Goal: Transaction & Acquisition: Purchase product/service

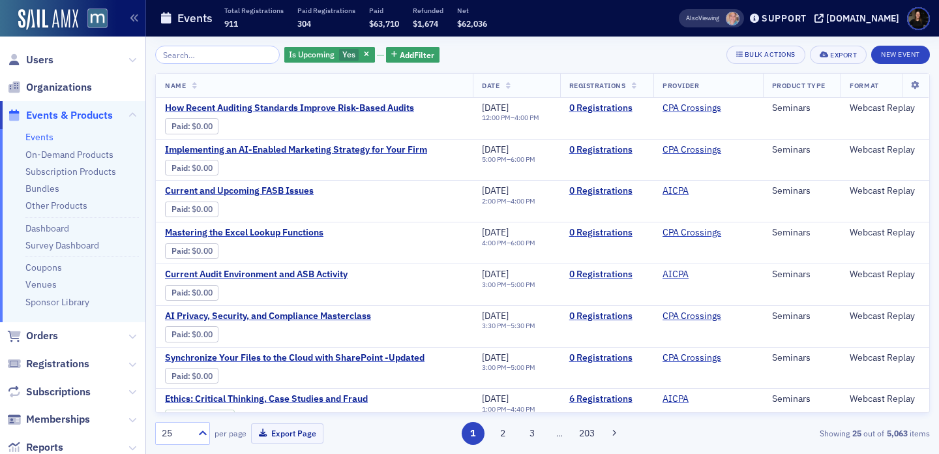
click at [205, 57] on input "search" at bounding box center [217, 55] width 125 height 18
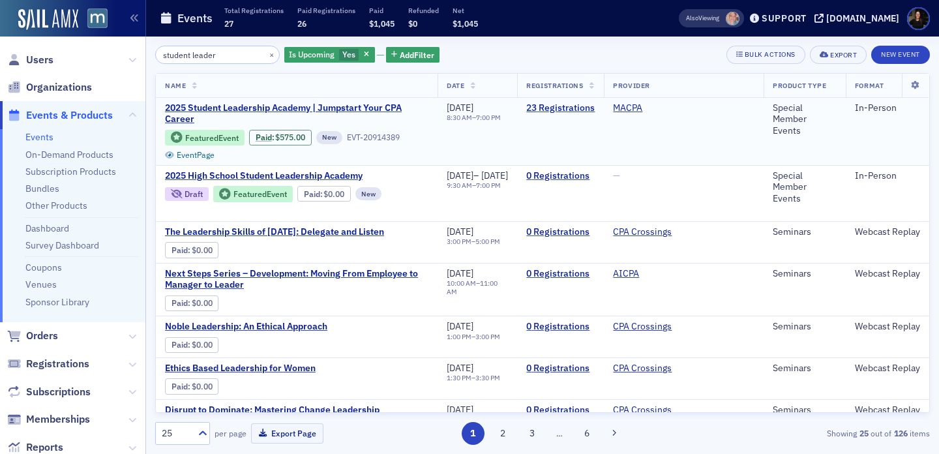
type input "student leader"
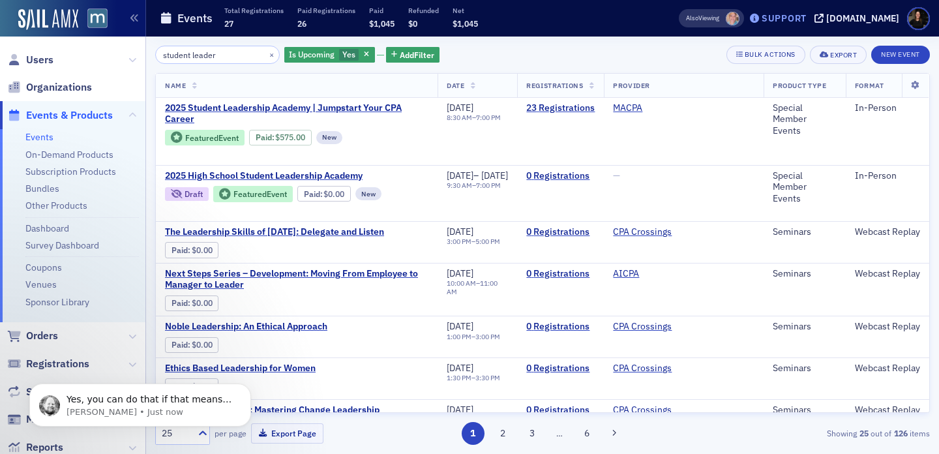
click at [807, 15] on div "Support" at bounding box center [784, 18] width 45 height 12
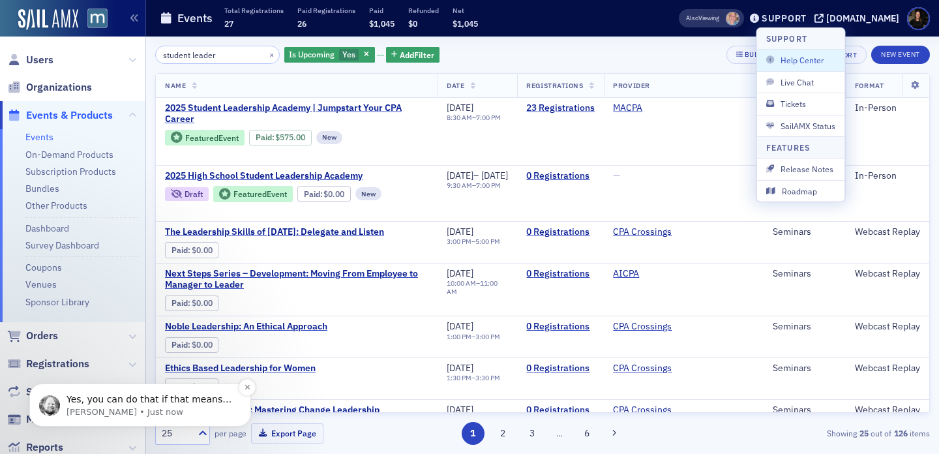
click at [150, 399] on p "Yes, you can do that if that means we won't have to update the order items, if …" at bounding box center [151, 399] width 168 height 13
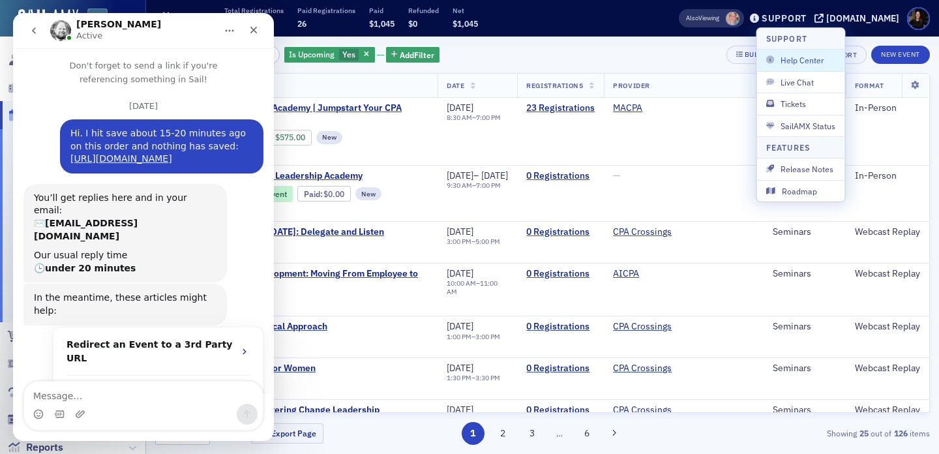
scroll to position [2098, 0]
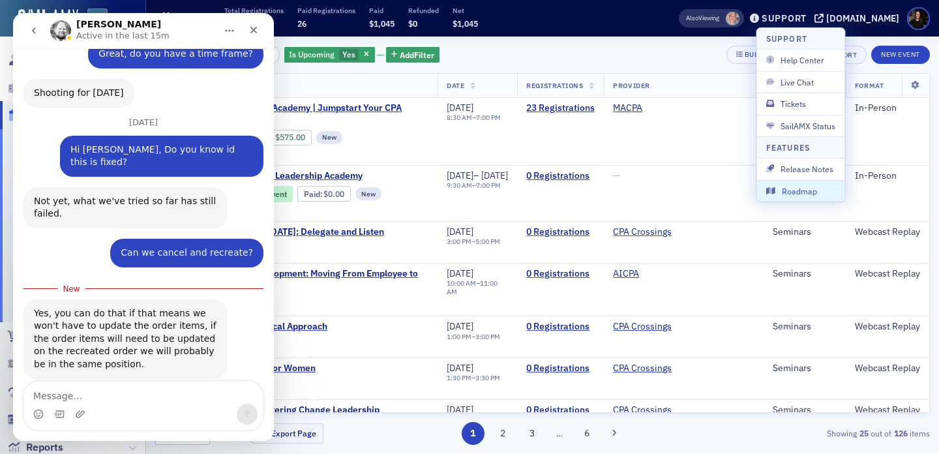
click at [608, 0] on header "Events Total Registrations 27 Paid Registrations 26 Paid $1,045 Refunded $0 Net…" at bounding box center [542, 18] width 793 height 37
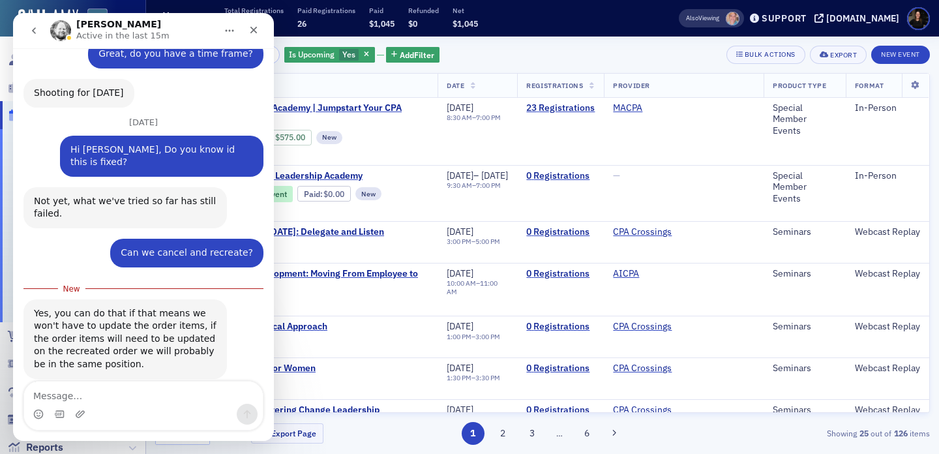
click at [608, 7] on div "Events Total Registrations 27 Paid Registrations 26 Paid $1,045 Refunded $0 Net…" at bounding box center [399, 18] width 478 height 35
click at [257, 34] on icon "Close" at bounding box center [253, 30] width 10 height 10
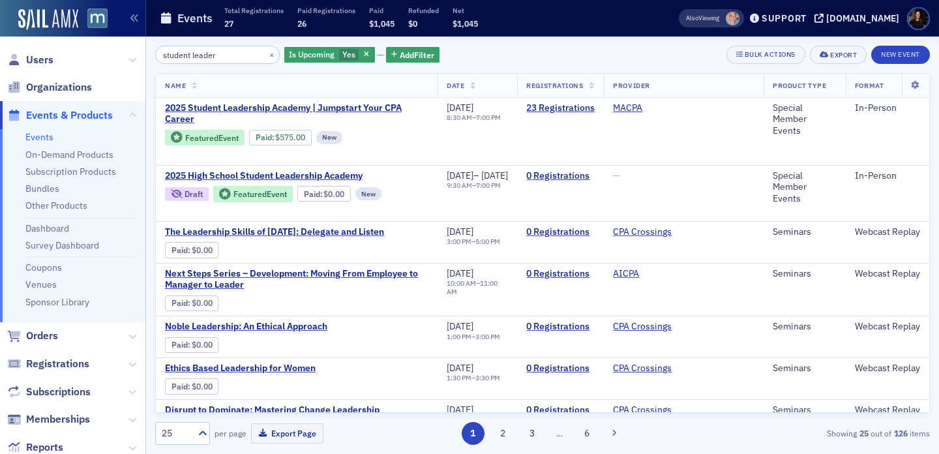
scroll to position [2076, 0]
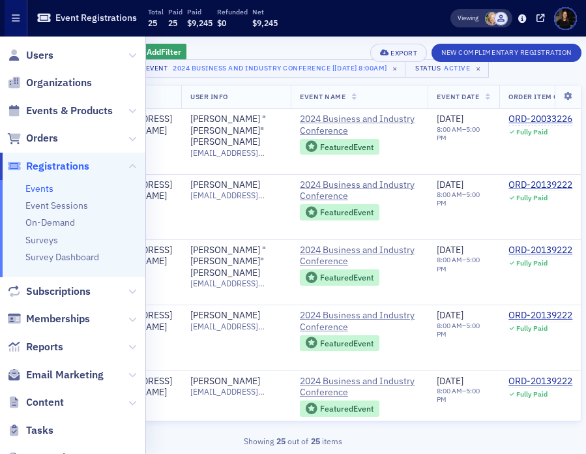
scroll to position [218, 0]
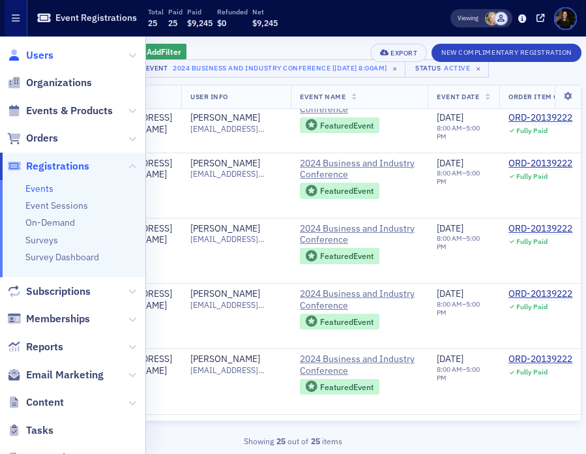
click at [47, 58] on span "Users" at bounding box center [39, 55] width 27 height 14
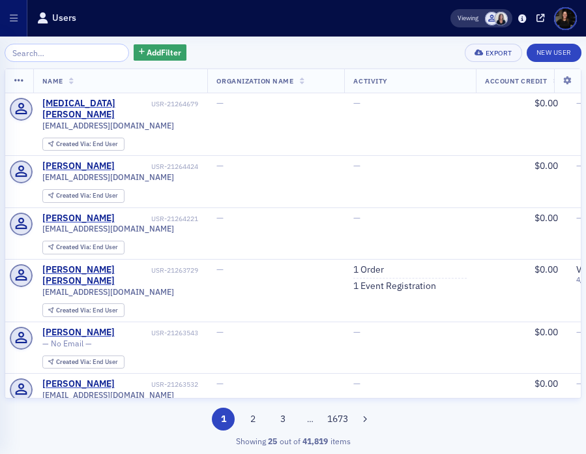
click at [466, 23] on div "Also Viewing" at bounding box center [482, 18] width 62 height 18
click at [525, 20] on icon at bounding box center [522, 19] width 8 height 8
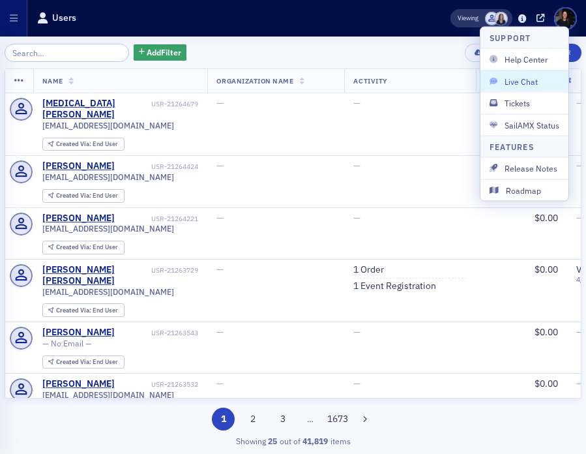
click at [518, 82] on span "Live Chat" at bounding box center [525, 81] width 70 height 12
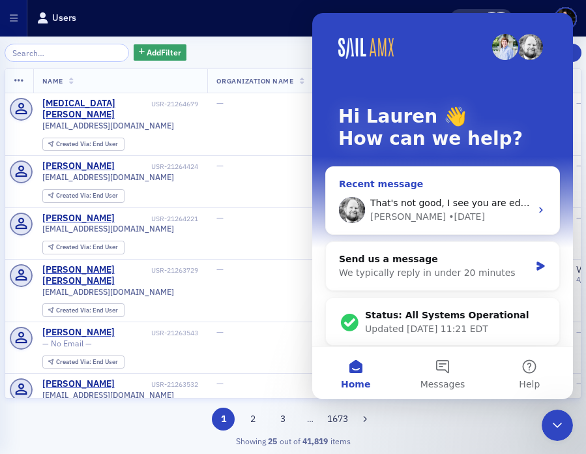
click at [441, 213] on div "Aidan • 3d ago" at bounding box center [450, 217] width 160 height 14
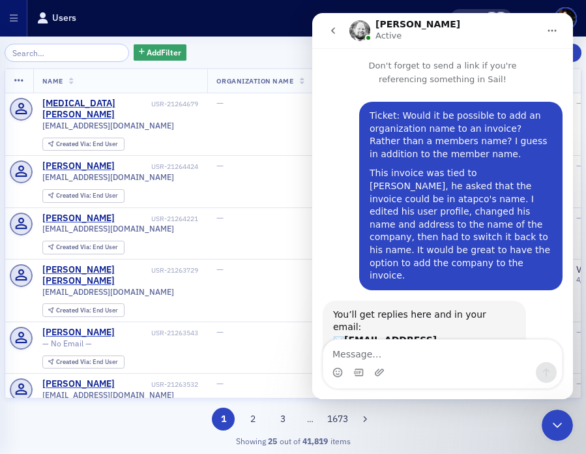
scroll to position [513, 0]
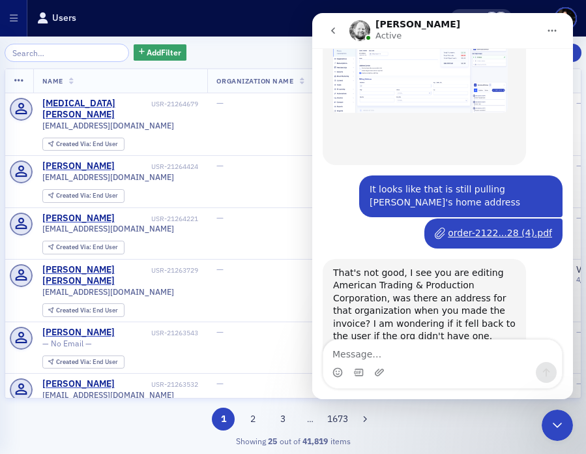
click at [335, 32] on icon "go back" at bounding box center [333, 30] width 10 height 10
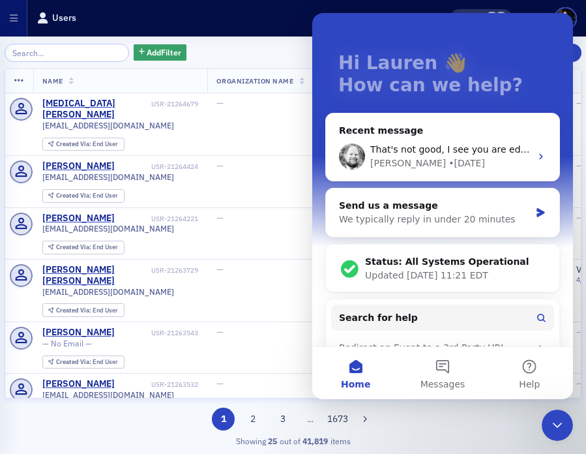
scroll to position [80, 0]
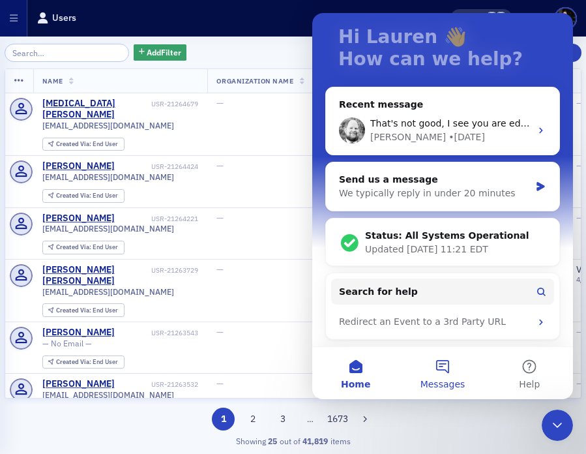
click at [451, 366] on button "Messages" at bounding box center [442, 373] width 87 height 52
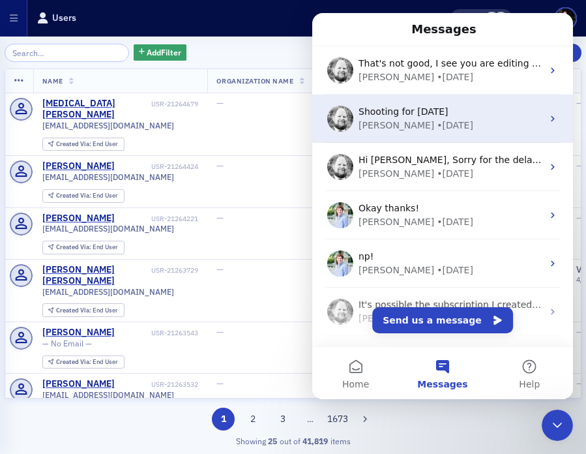
click at [421, 125] on div "Aidan • 3d ago" at bounding box center [451, 126] width 184 height 14
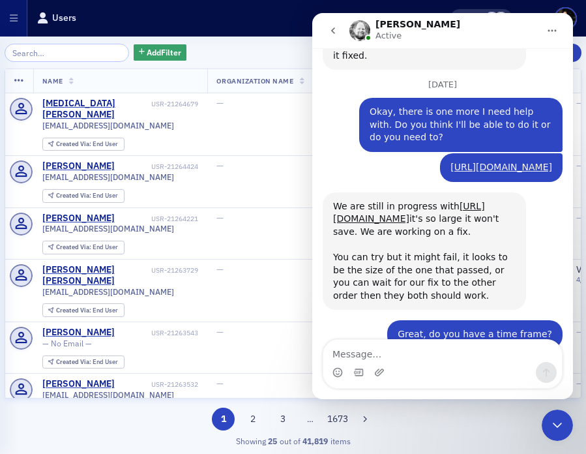
scroll to position [1881, 0]
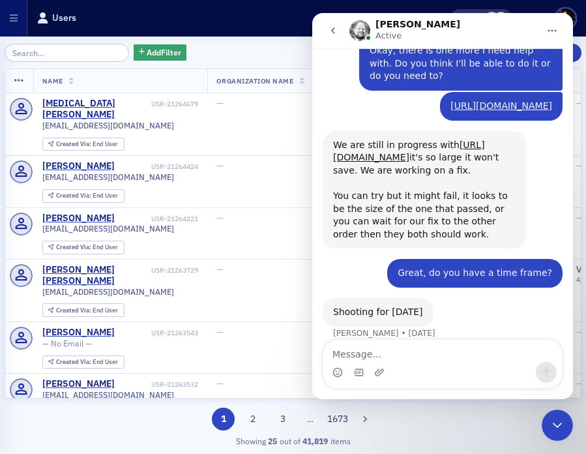
click at [387, 356] on textarea "Message…" at bounding box center [442, 351] width 239 height 22
type textarea "Hi Aidan, Do you know id this is fixed?"
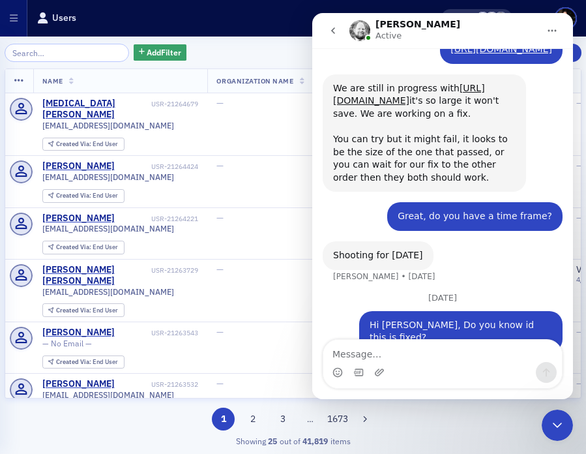
drag, startPoint x: 557, startPoint y: 424, endPoint x: 1056, endPoint y: 823, distance: 639.4
click at [557, 424] on icon "Close Intercom Messenger" at bounding box center [558, 425] width 16 height 16
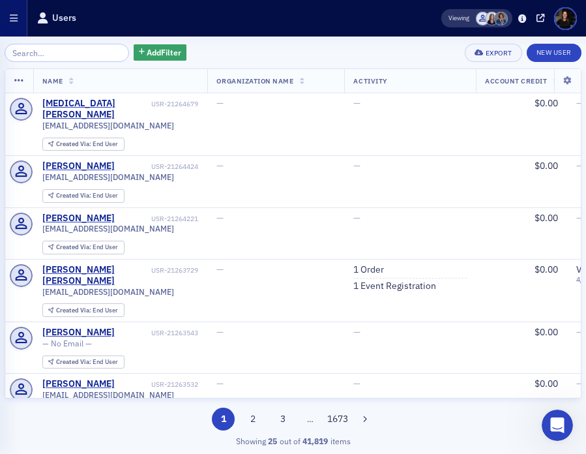
click at [13, 22] on icon "button" at bounding box center [14, 18] width 8 height 9
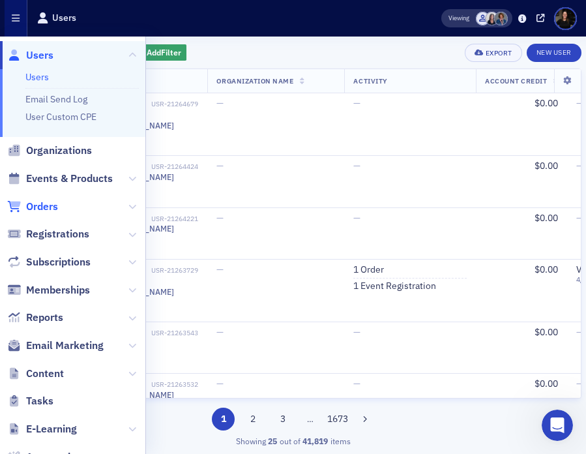
click at [37, 203] on span "Orders" at bounding box center [42, 207] width 32 height 14
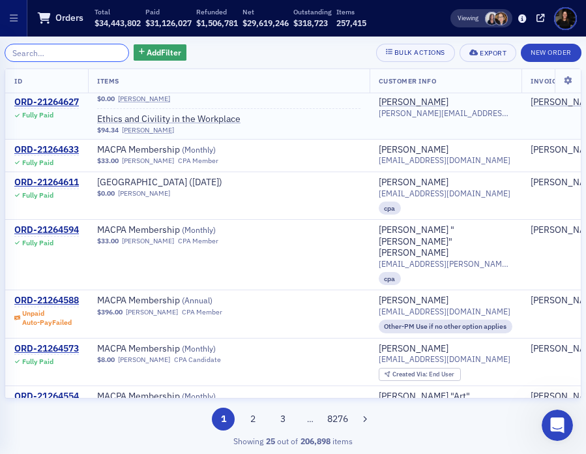
scroll to position [923, 0]
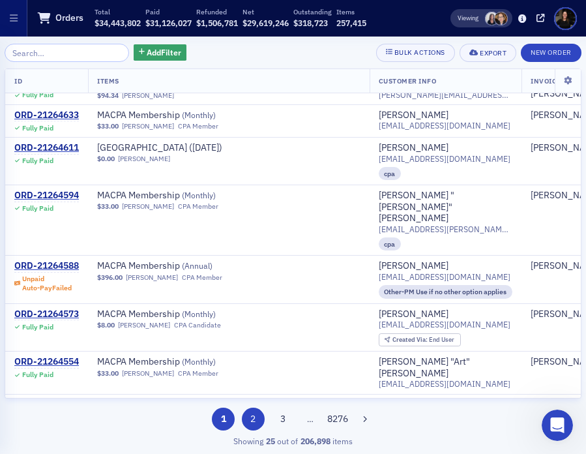
click at [248, 426] on button "2" at bounding box center [253, 419] width 23 height 23
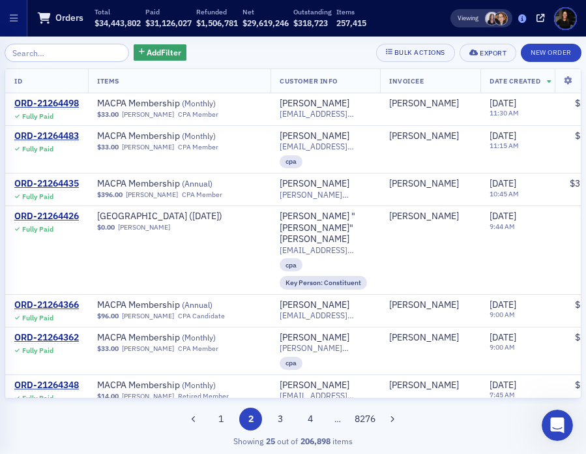
click at [524, 20] on icon at bounding box center [522, 19] width 8 height 8
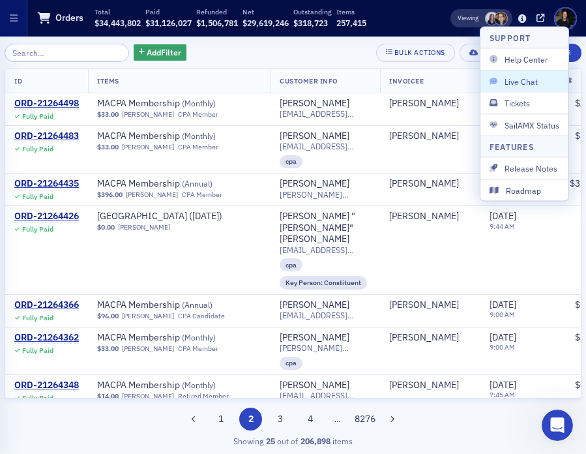
click at [498, 83] on span "Live Chat" at bounding box center [525, 81] width 70 height 12
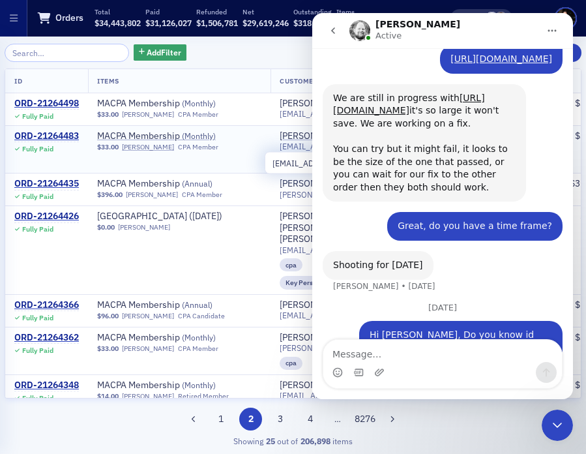
scroll to position [1937, 0]
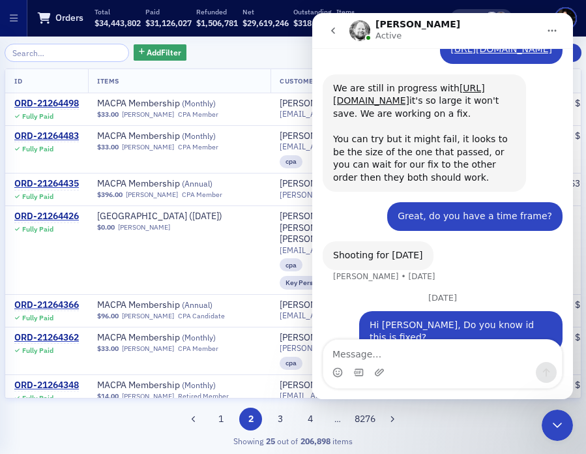
click at [556, 432] on icon "Close Intercom Messenger" at bounding box center [558, 425] width 16 height 16
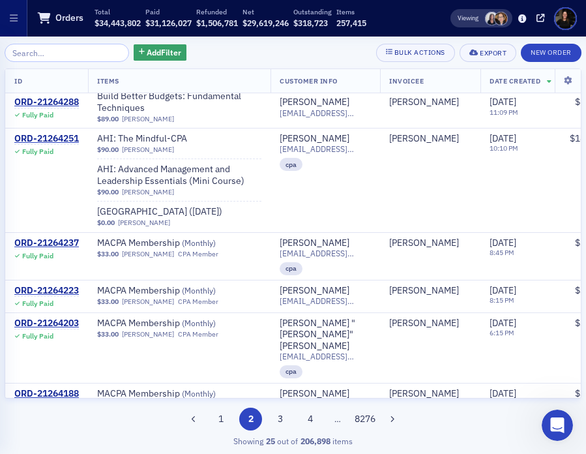
scroll to position [683, 0]
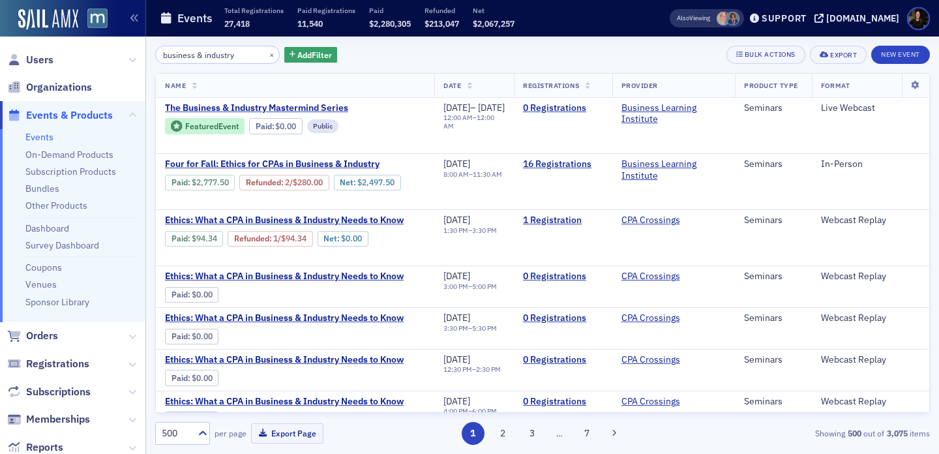
click at [798, 6] on header "Events Total Registrations 27,418 Paid Registrations 11,540 Paid $2,280,305 Ref…" at bounding box center [542, 18] width 793 height 37
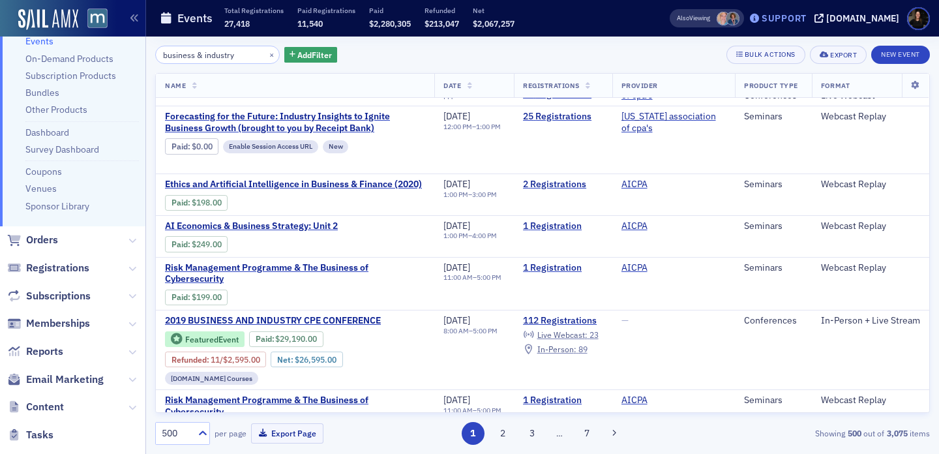
click at [790, 23] on div "Support" at bounding box center [784, 18] width 45 height 12
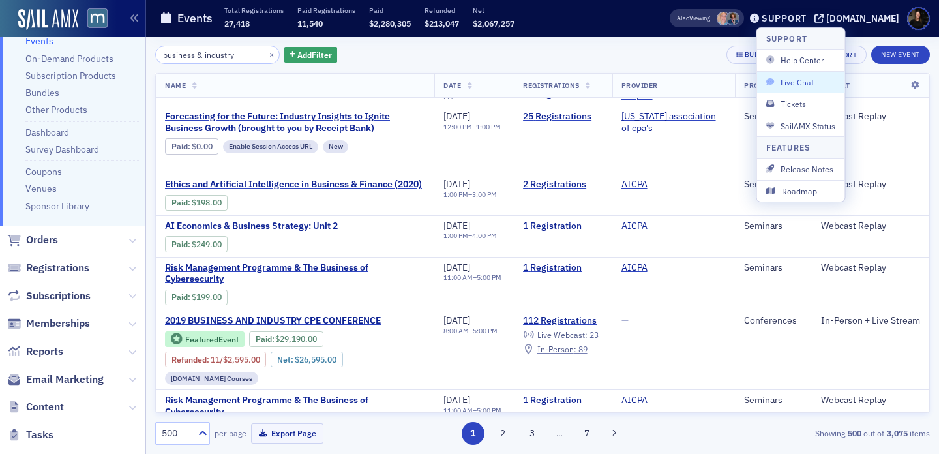
click at [798, 82] on span "Live Chat" at bounding box center [801, 82] width 70 height 12
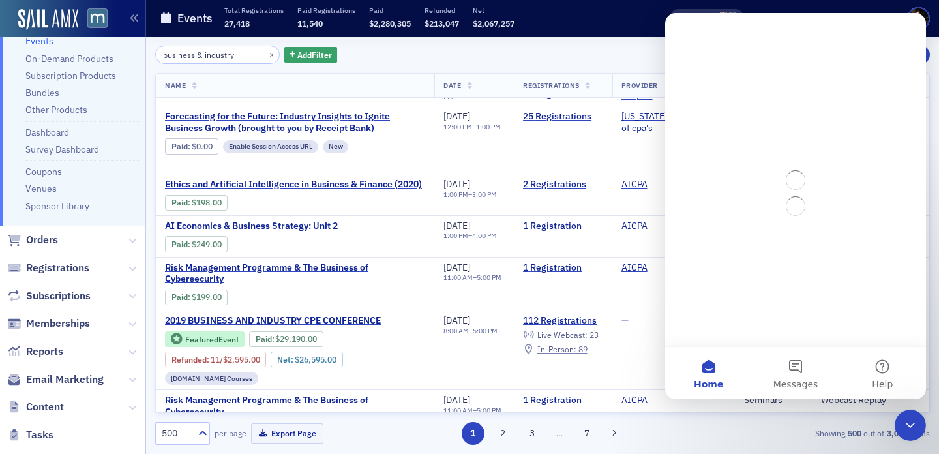
scroll to position [0, 0]
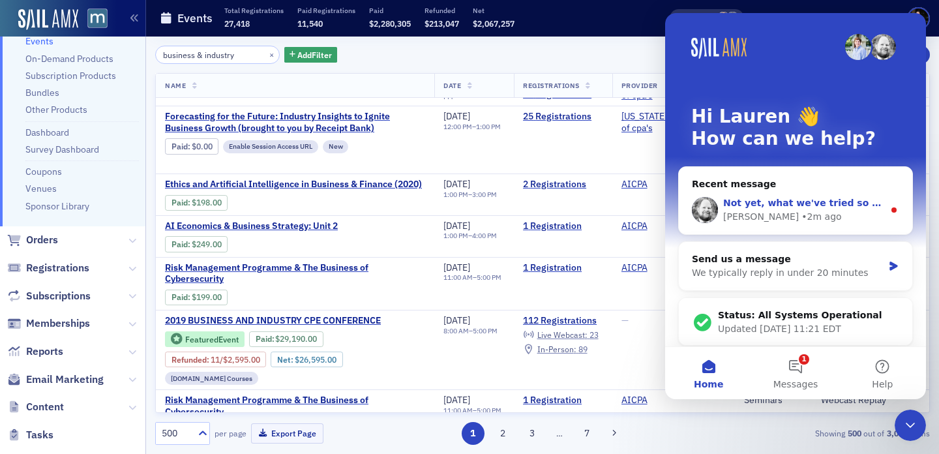
click at [818, 213] on div "Aidan • 2m ago" at bounding box center [803, 217] width 160 height 14
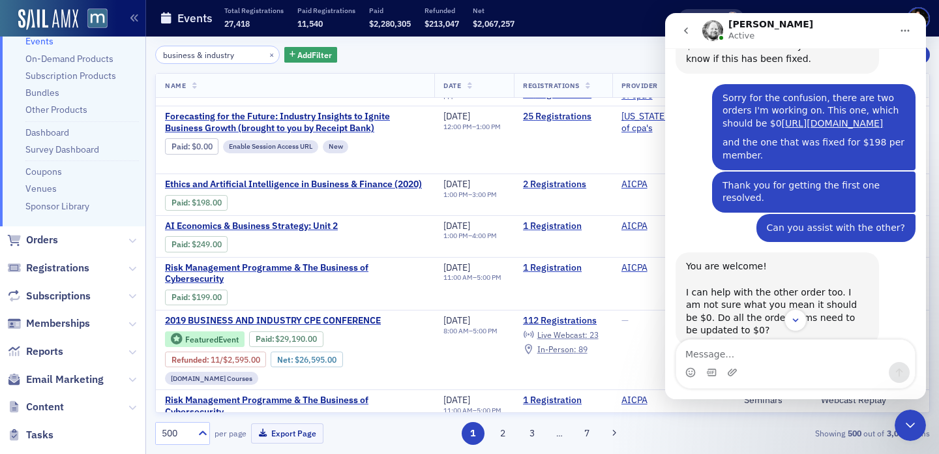
scroll to position [1989, 0]
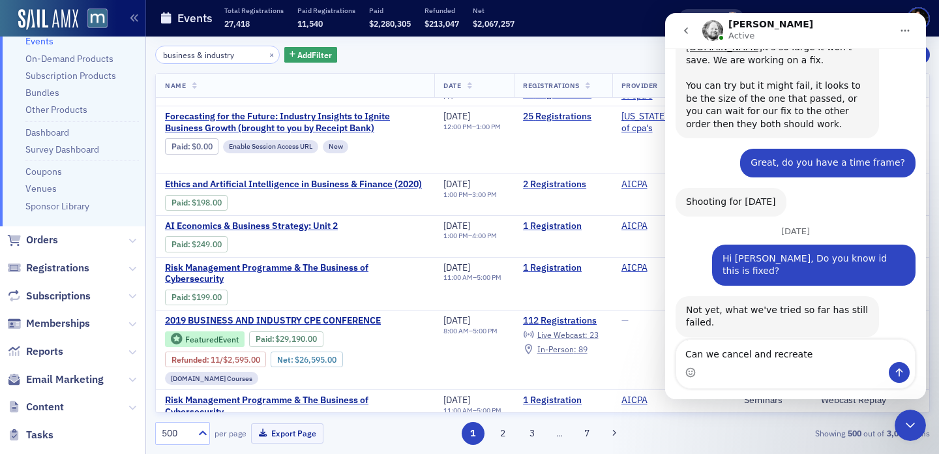
type textarea "Can we cancel and recreate?"
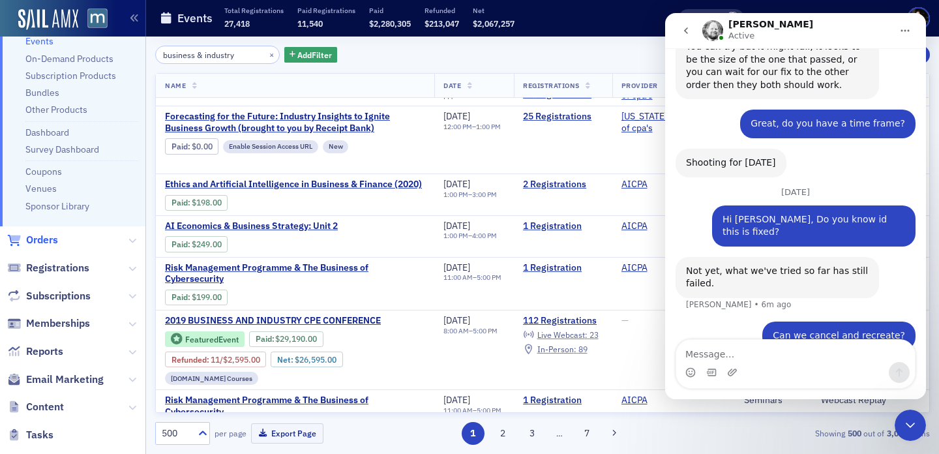
click at [48, 236] on span "Orders" at bounding box center [42, 240] width 32 height 14
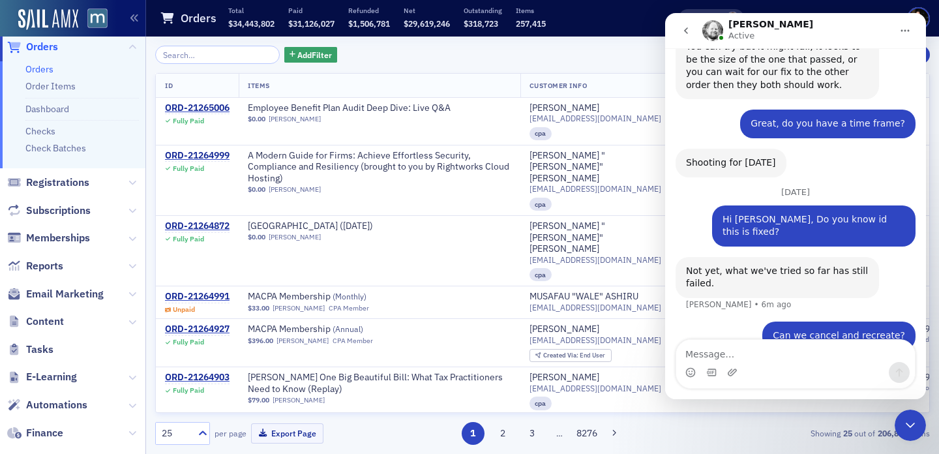
click at [194, 57] on input "search" at bounding box center [217, 55] width 125 height 18
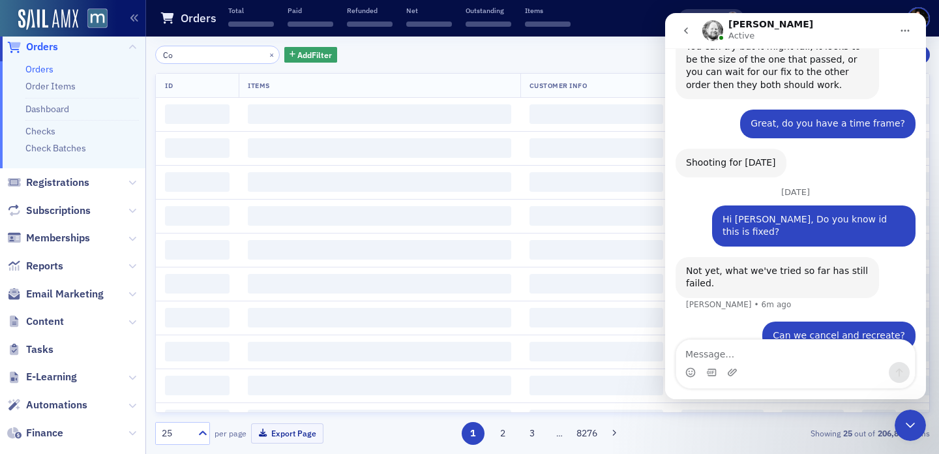
type input "C"
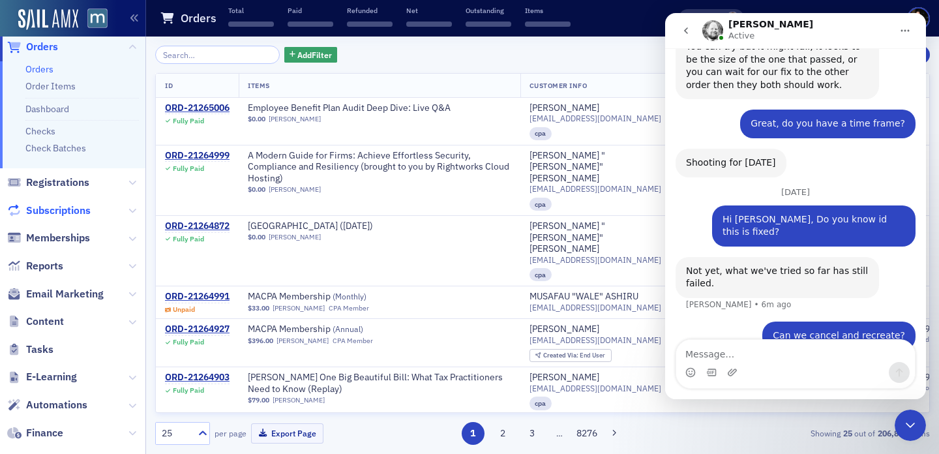
click at [65, 211] on span "Subscriptions" at bounding box center [58, 210] width 65 height 14
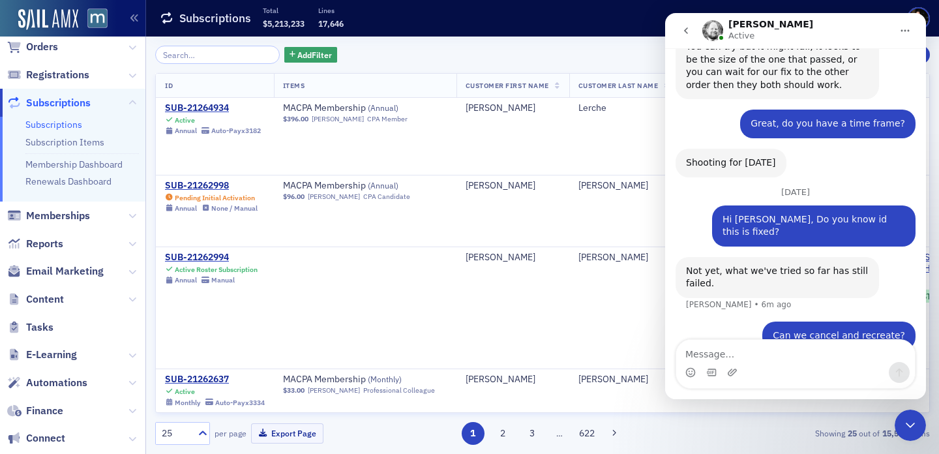
drag, startPoint x: 911, startPoint y: 412, endPoint x: 1291, endPoint y: 755, distance: 512.1
click at [911, 412] on div "Close Intercom Messenger" at bounding box center [910, 425] width 31 height 31
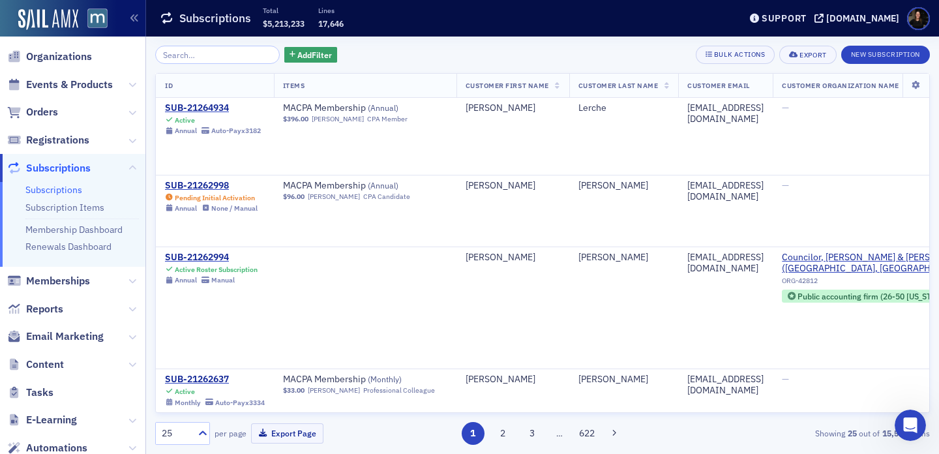
scroll to position [18, 0]
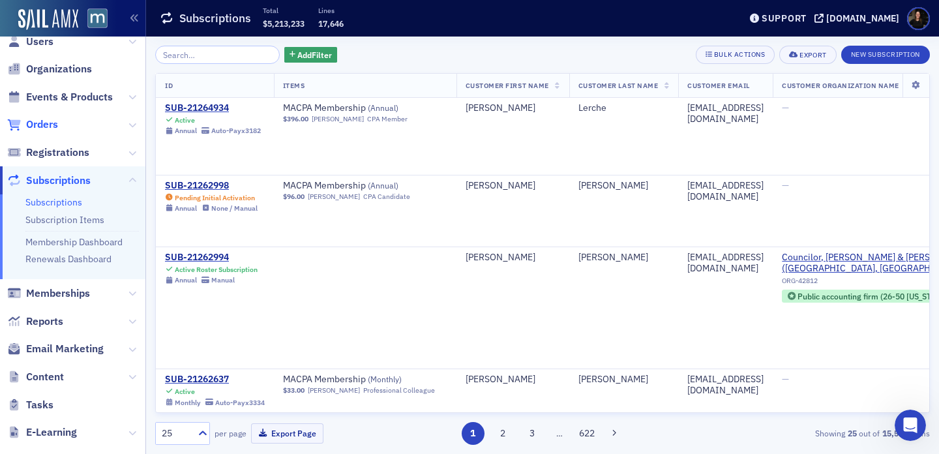
click at [41, 120] on span "Orders" at bounding box center [42, 124] width 32 height 14
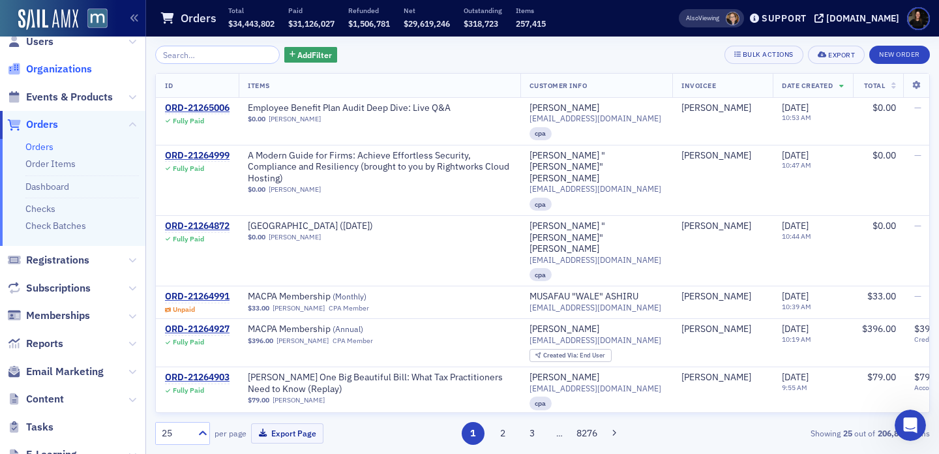
click at [87, 67] on span "Organizations" at bounding box center [59, 69] width 66 height 14
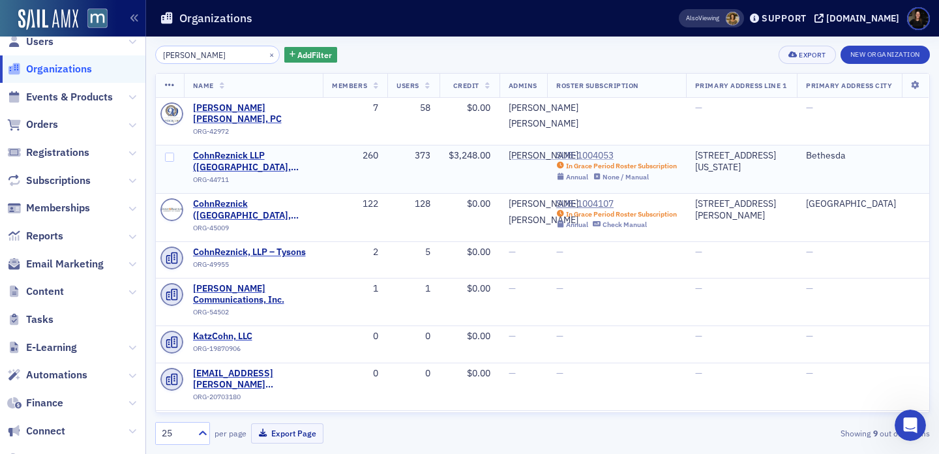
type input "cohn"
click at [575, 162] on div "SUB-1004053" at bounding box center [616, 156] width 121 height 12
click at [584, 210] on div "SUB-1004107" at bounding box center [616, 204] width 121 height 12
click at [578, 162] on div "SUB-1004053" at bounding box center [616, 156] width 121 height 12
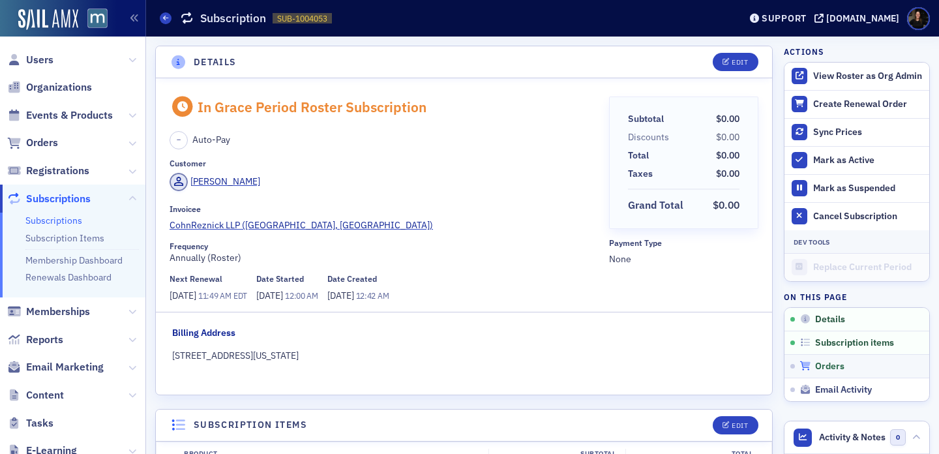
click at [838, 368] on span "Orders" at bounding box center [829, 367] width 29 height 12
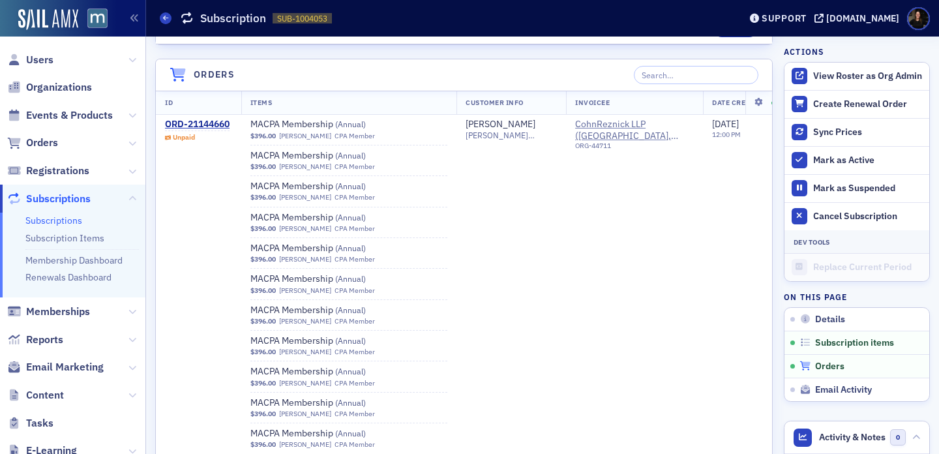
scroll to position [14544, 0]
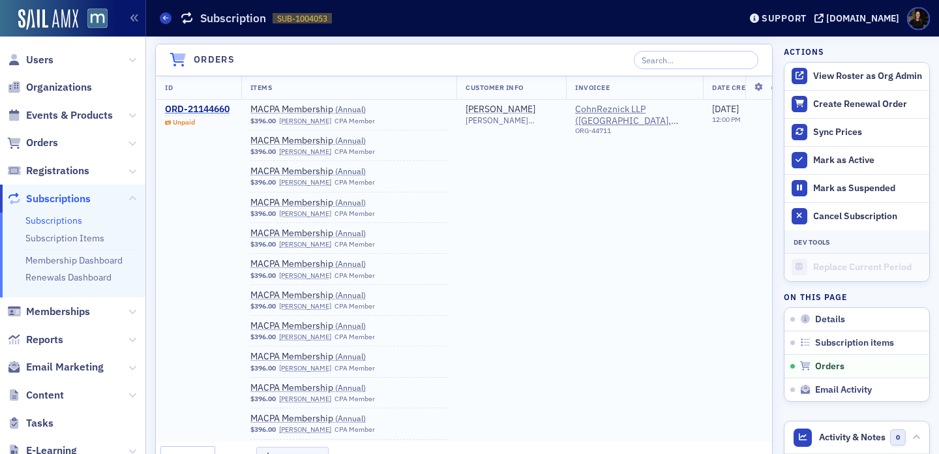
click at [177, 113] on div "ORD-21144660" at bounding box center [197, 110] width 65 height 12
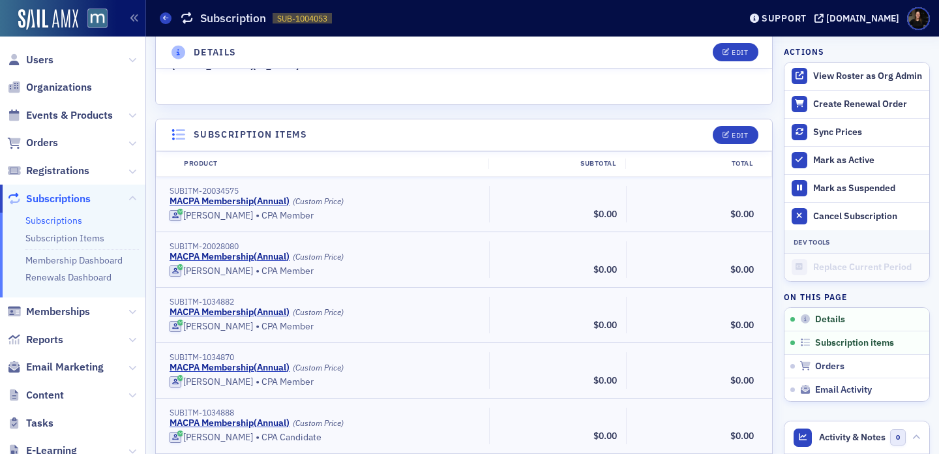
scroll to position [0, 0]
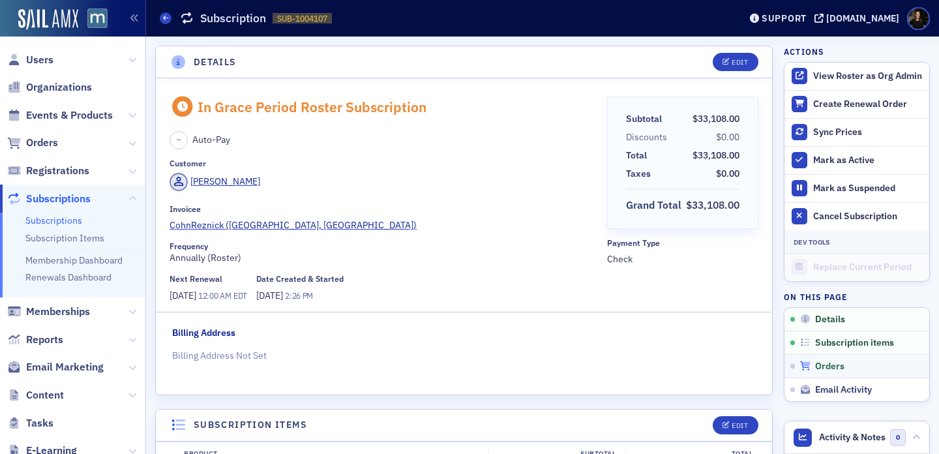
click at [828, 363] on span "Orders" at bounding box center [829, 367] width 29 height 12
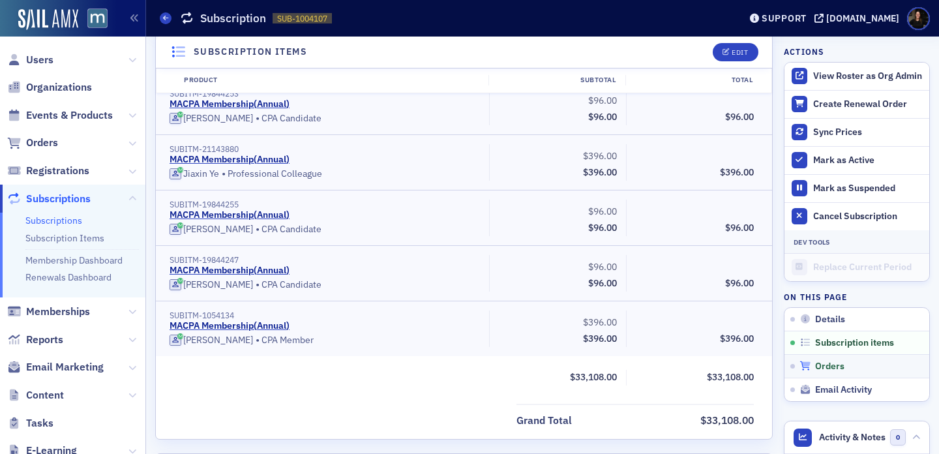
scroll to position [7338, 0]
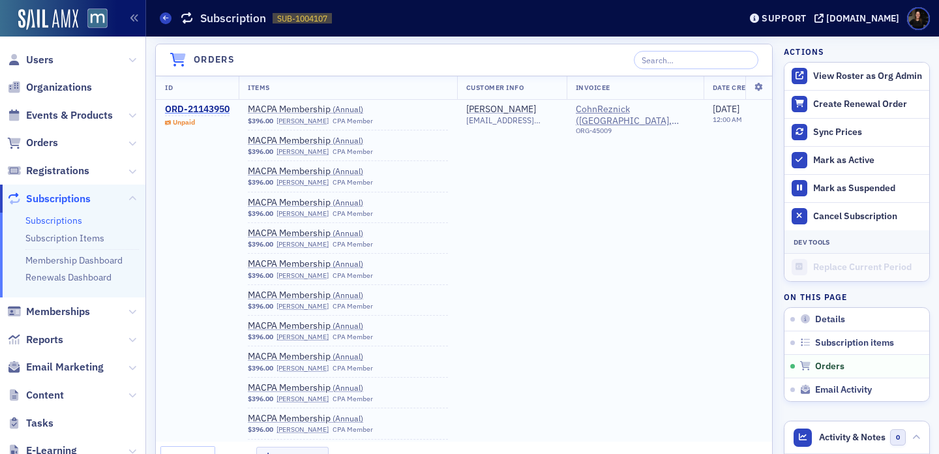
click at [204, 106] on div "ORD-21143950" at bounding box center [197, 110] width 65 height 12
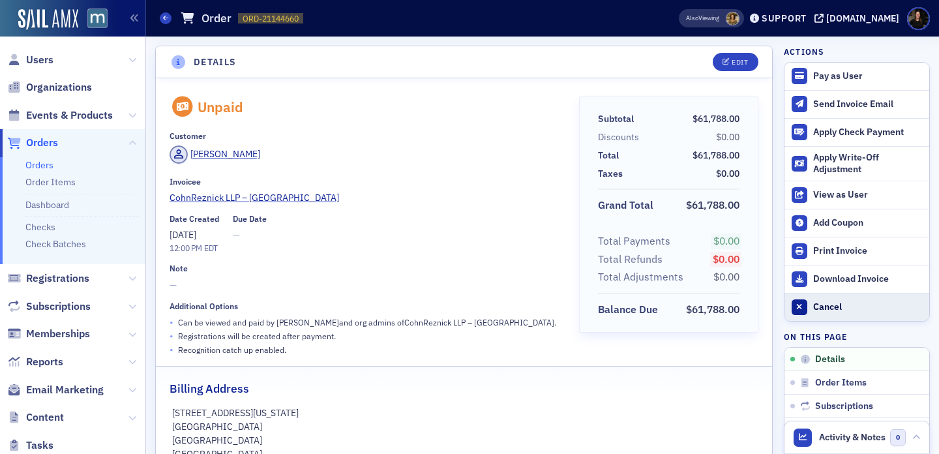
click at [826, 309] on div "Cancel" at bounding box center [868, 307] width 110 height 12
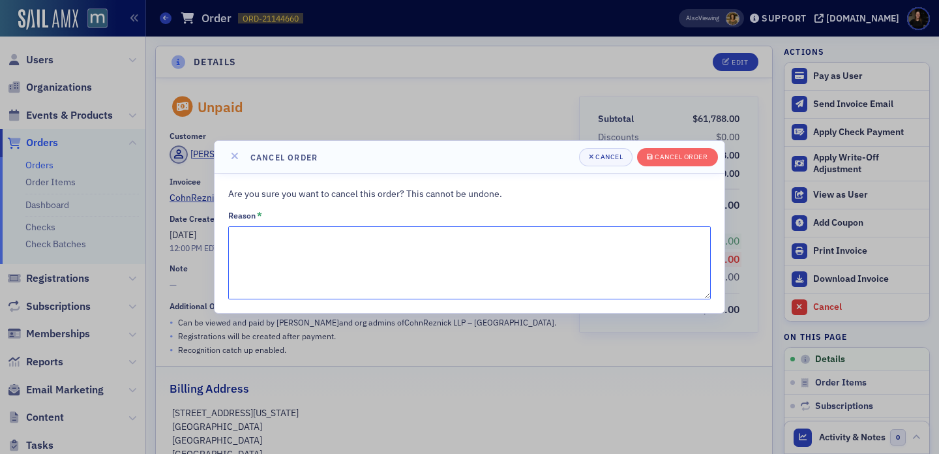
click at [558, 274] on textarea "Reason *" at bounding box center [469, 262] width 483 height 73
click at [249, 241] on textarea "Creting new order" at bounding box center [469, 262] width 483 height 73
type textarea "Creating new order"
click at [656, 150] on button "Cancel order" at bounding box center [677, 157] width 80 height 18
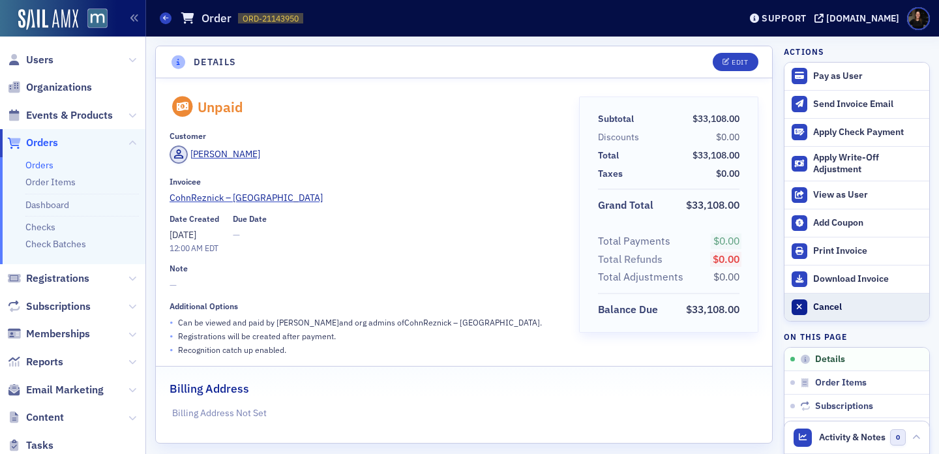
click at [824, 303] on div "Cancel" at bounding box center [868, 307] width 110 height 12
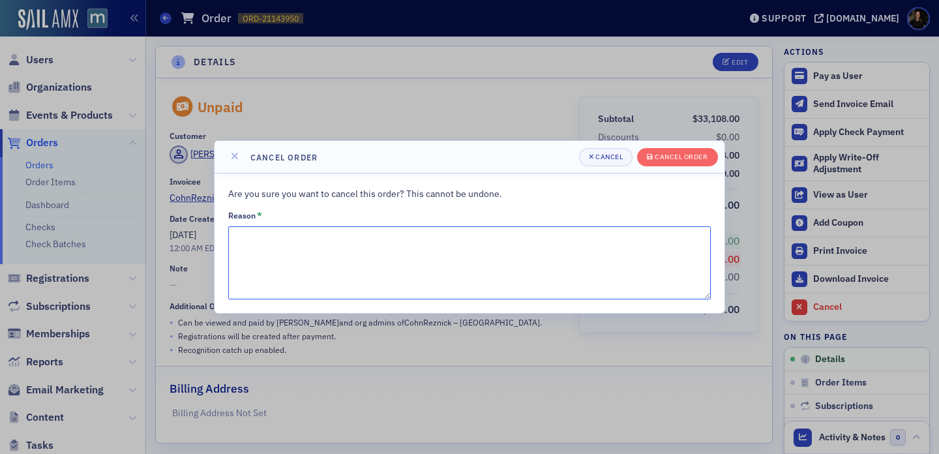
click at [618, 237] on textarea "Reason *" at bounding box center [469, 262] width 483 height 73
type textarea "Creating Firm Renewal"
click at [686, 164] on button "Cancel order" at bounding box center [677, 157] width 80 height 18
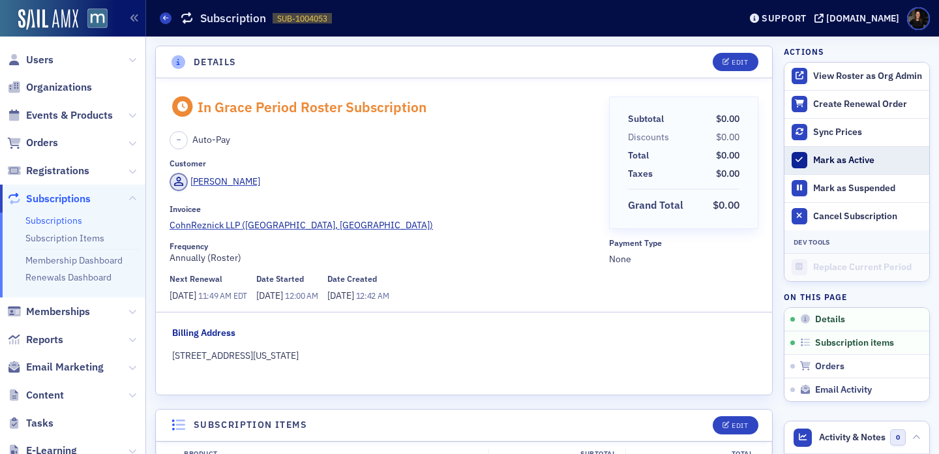
click at [839, 158] on div "Mark as Active" at bounding box center [868, 161] width 110 height 12
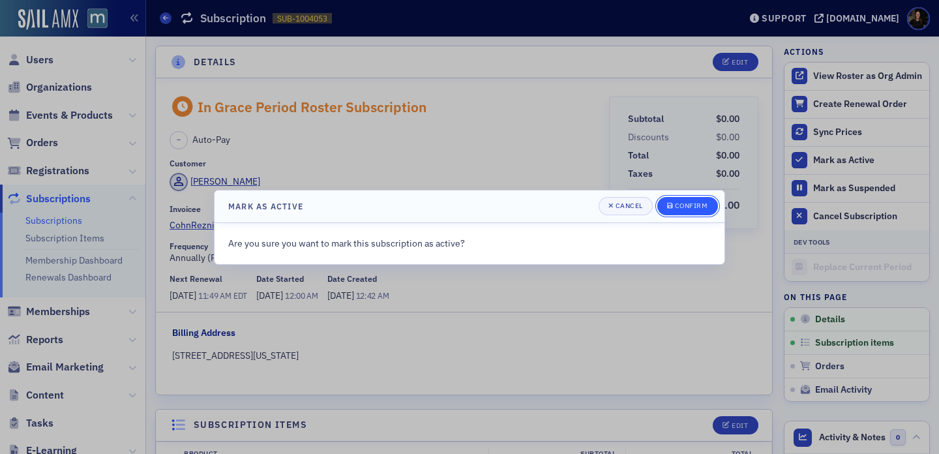
click at [678, 205] on div "Confirm" at bounding box center [691, 205] width 33 height 7
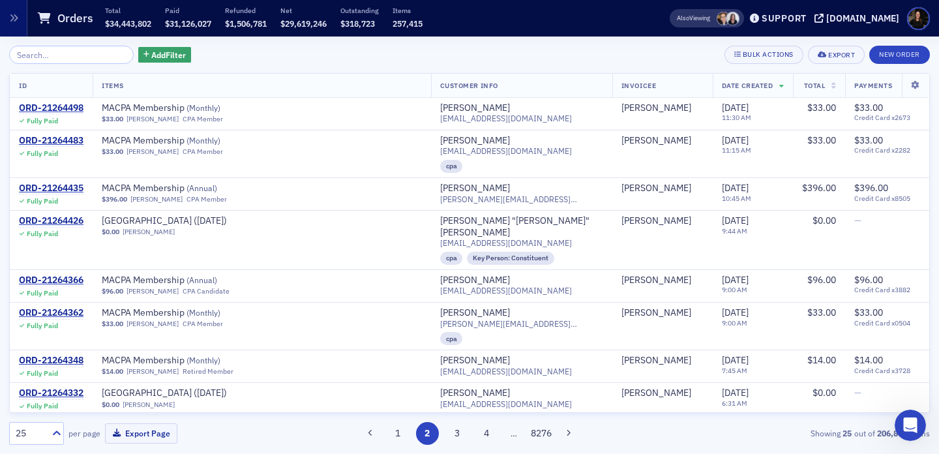
scroll to position [620, 0]
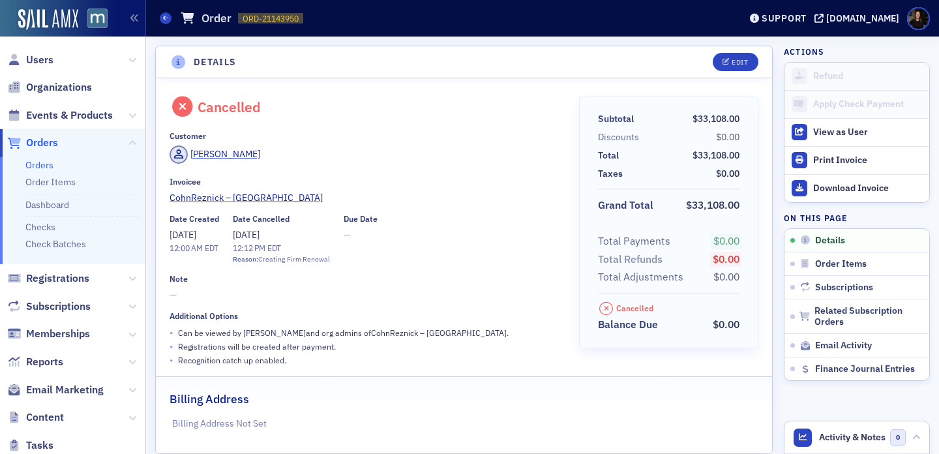
click at [44, 145] on span "Orders" at bounding box center [42, 143] width 32 height 14
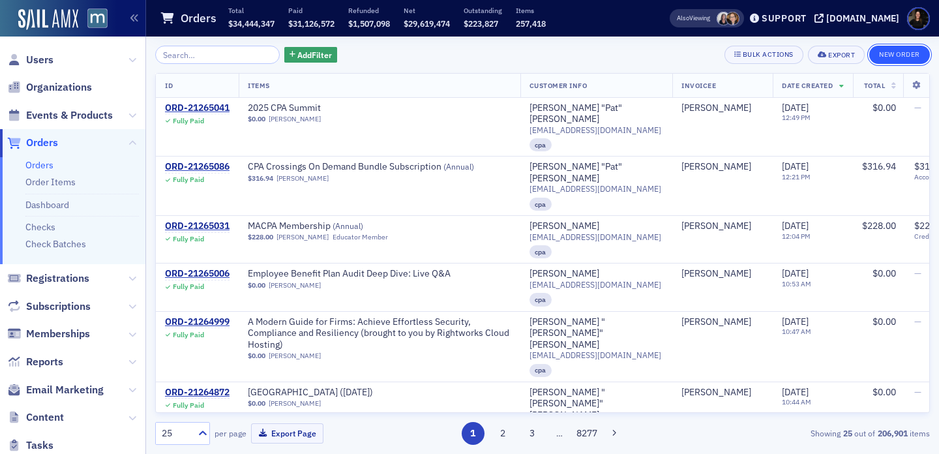
click at [891, 55] on button "New Order" at bounding box center [899, 55] width 61 height 18
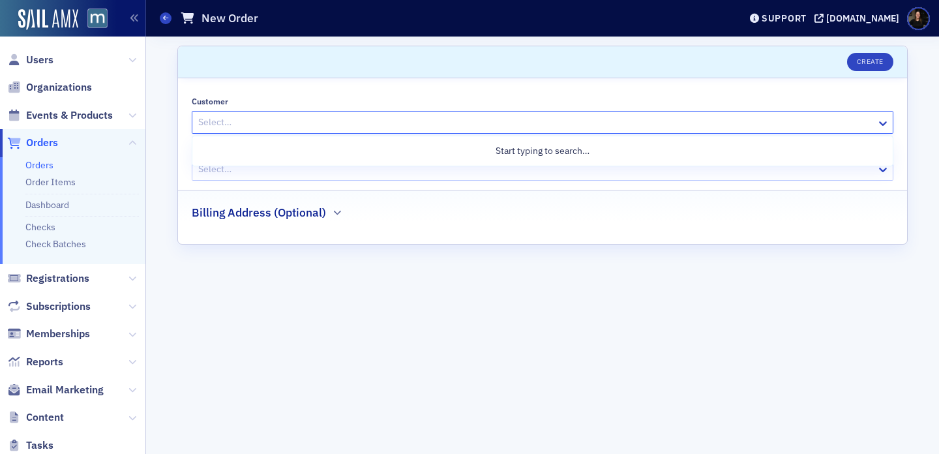
click at [351, 122] on div at bounding box center [536, 122] width 678 height 16
type input "michael"
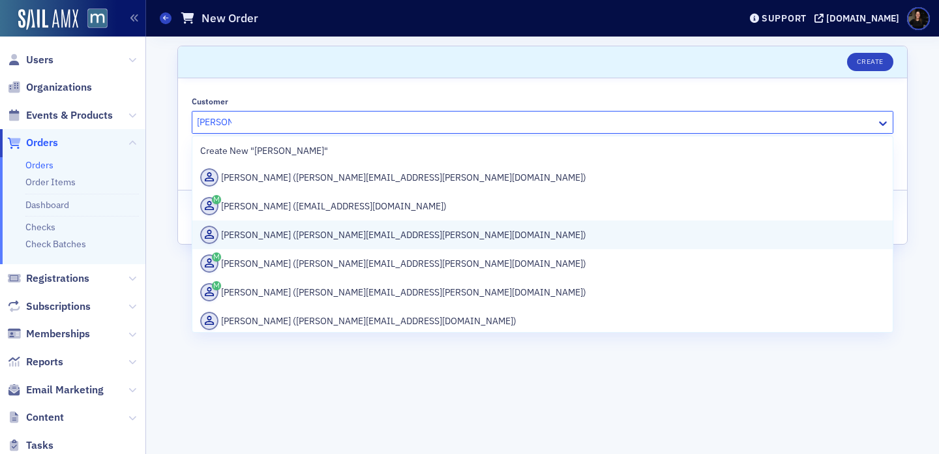
click at [386, 240] on div "Michael Harlow (michael.harlow@cohnreznick.com)" at bounding box center [542, 235] width 685 height 18
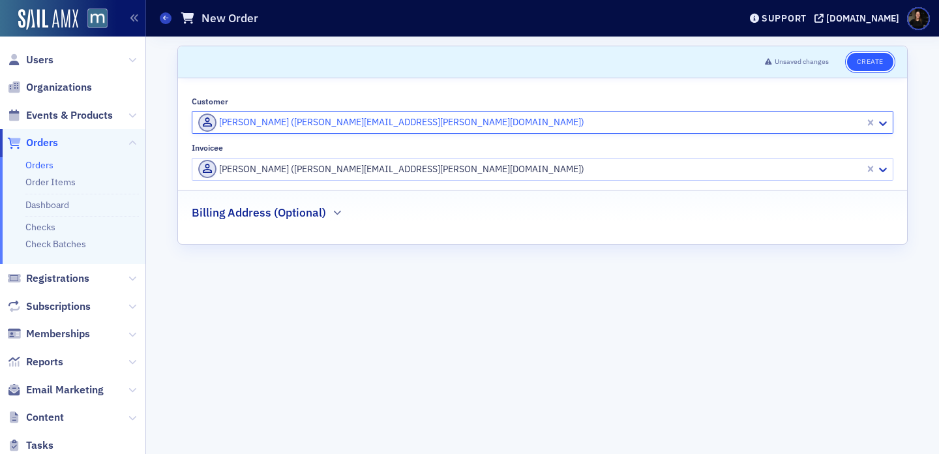
click at [880, 58] on button "Create" at bounding box center [870, 62] width 46 height 18
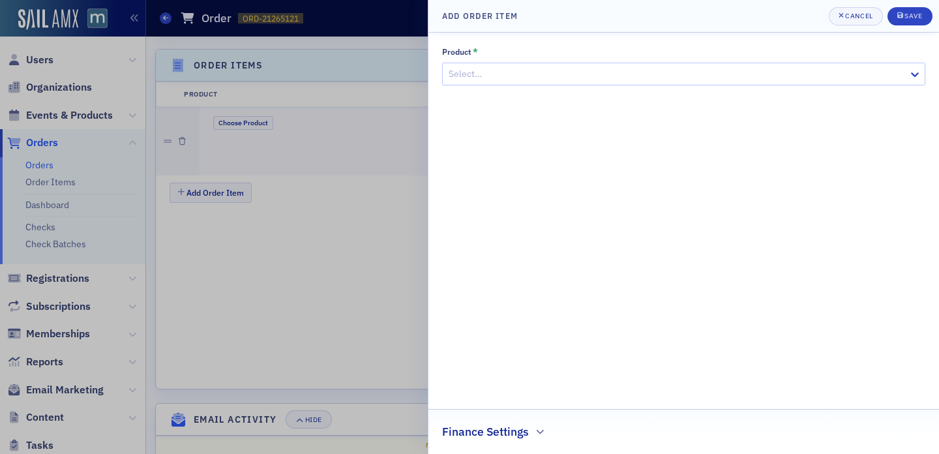
scroll to position [399, 0]
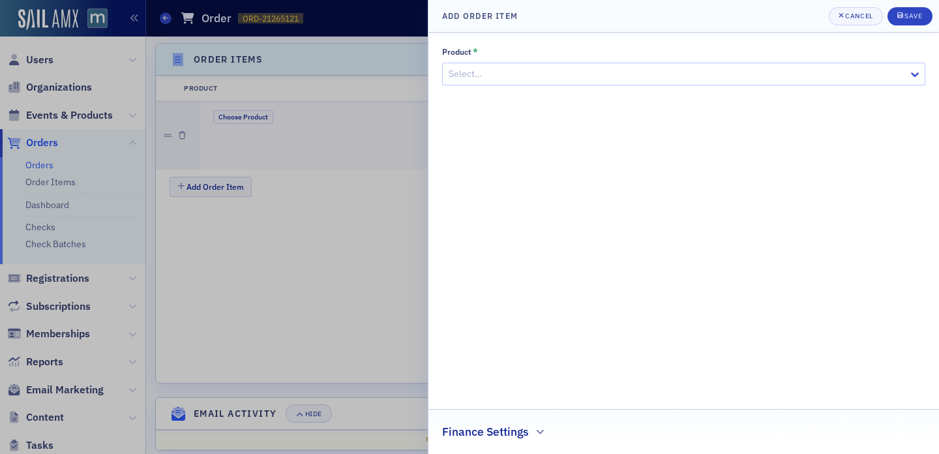
click at [490, 72] on div at bounding box center [677, 74] width 460 height 16
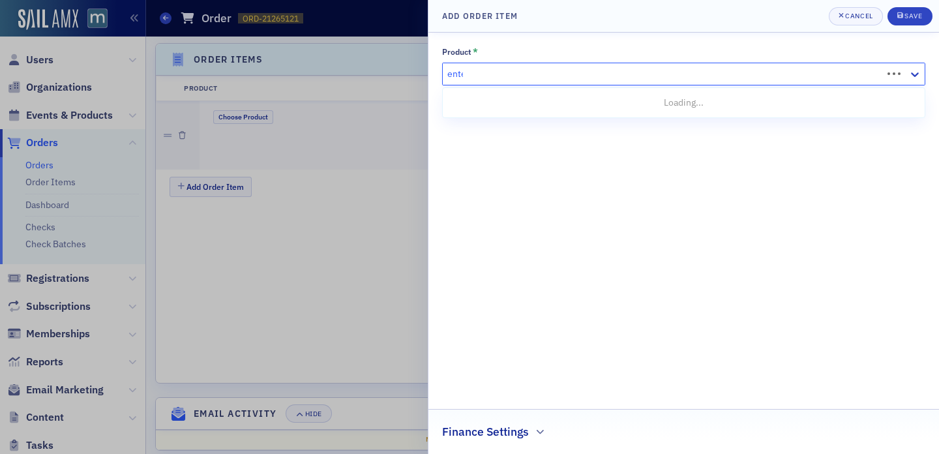
type input "enter"
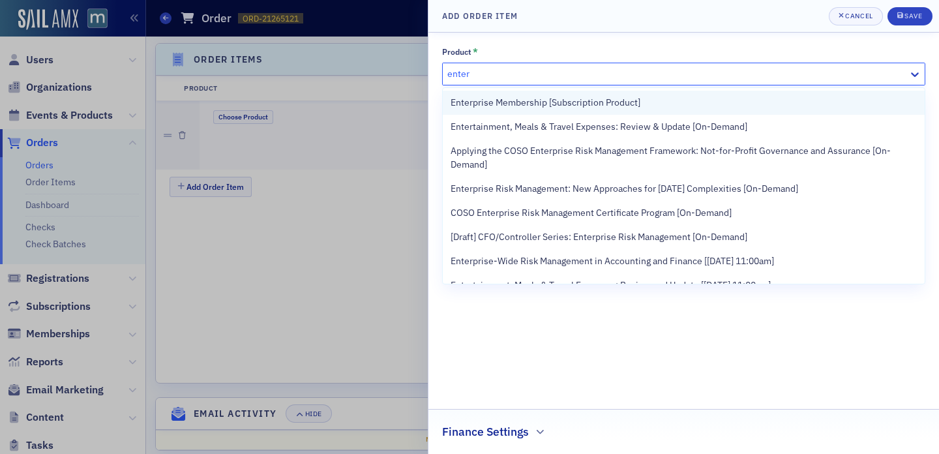
click at [486, 108] on span "Enterprise Membership [Subscription Product]" at bounding box center [546, 103] width 190 height 14
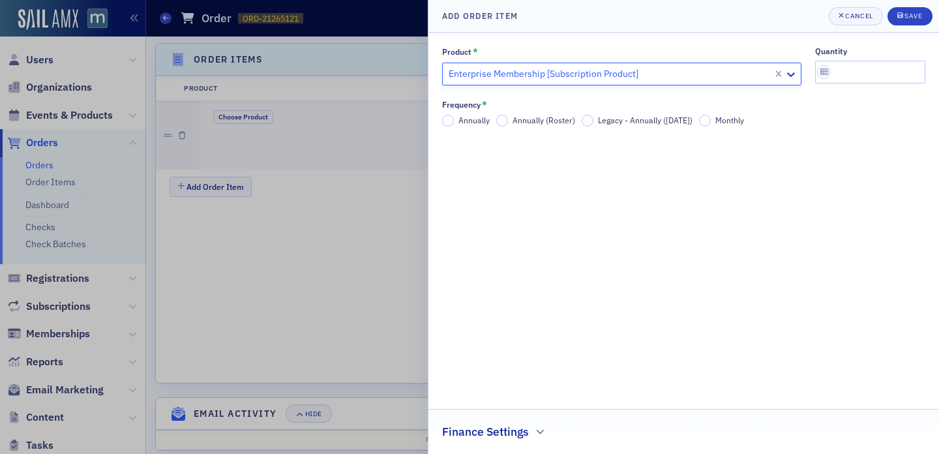
click at [453, 124] on label "Annually" at bounding box center [466, 121] width 48 height 12
click at [453, 124] on input "Annually" at bounding box center [448, 121] width 12 height 12
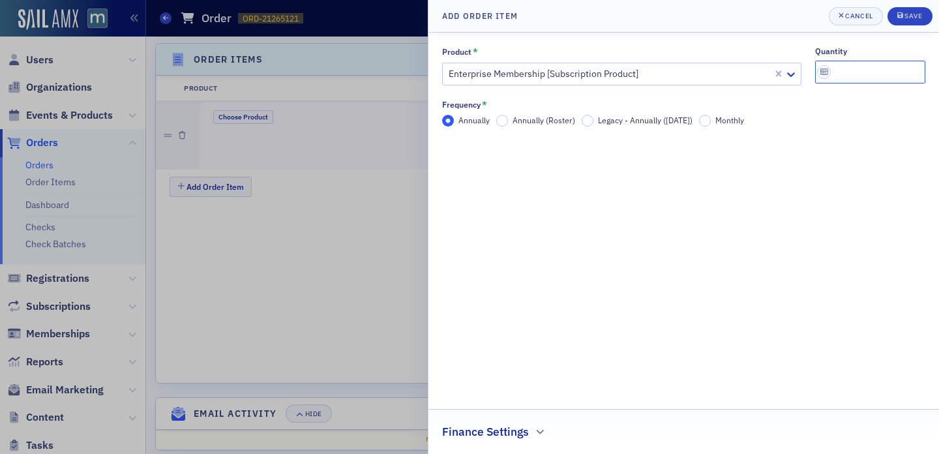
click at [863, 63] on input "quantity" at bounding box center [870, 72] width 111 height 23
type input "1"
click at [909, 14] on div "Save" at bounding box center [914, 15] width 18 height 7
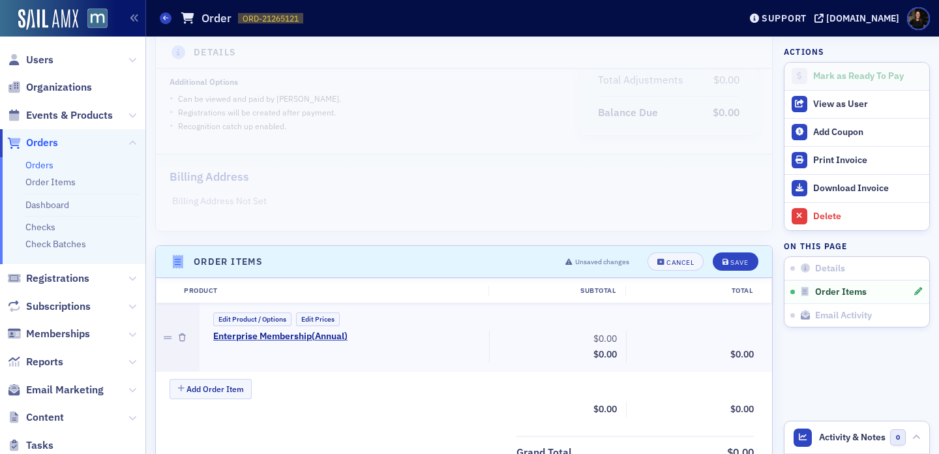
scroll to position [158, 0]
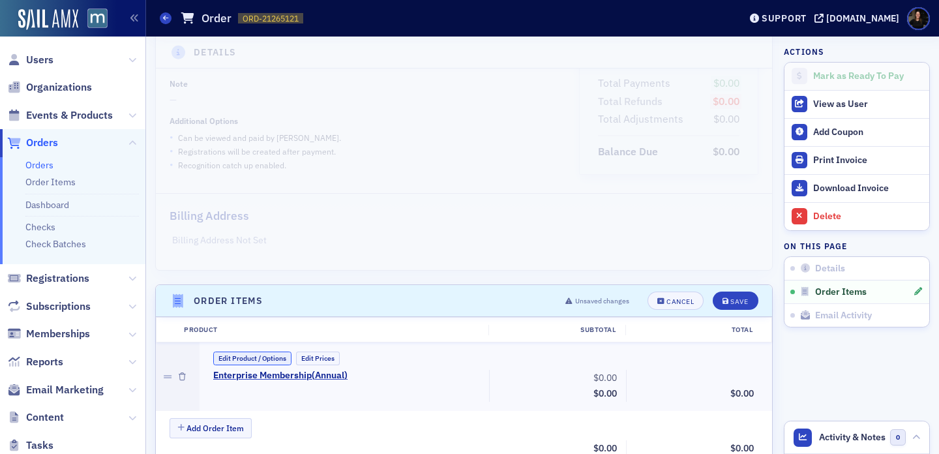
click at [248, 357] on button "Edit Product / Options" at bounding box center [252, 358] width 78 height 14
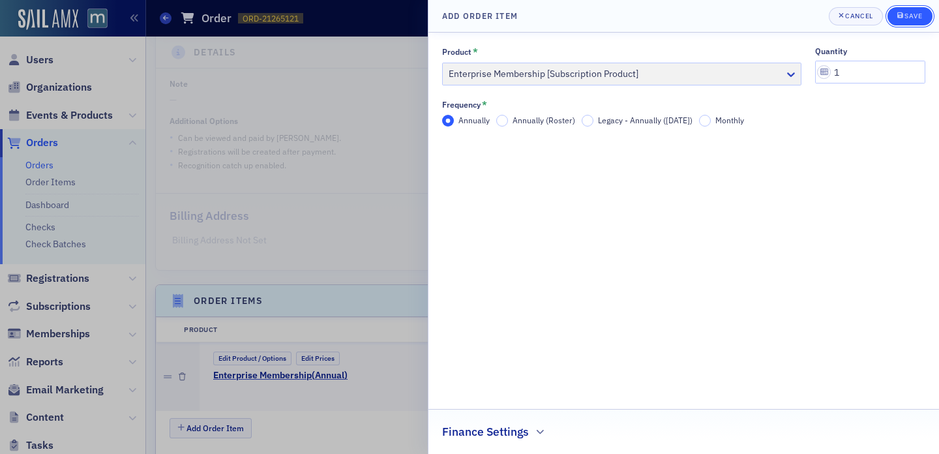
click at [902, 17] on icon "submit" at bounding box center [900, 15] width 6 height 6
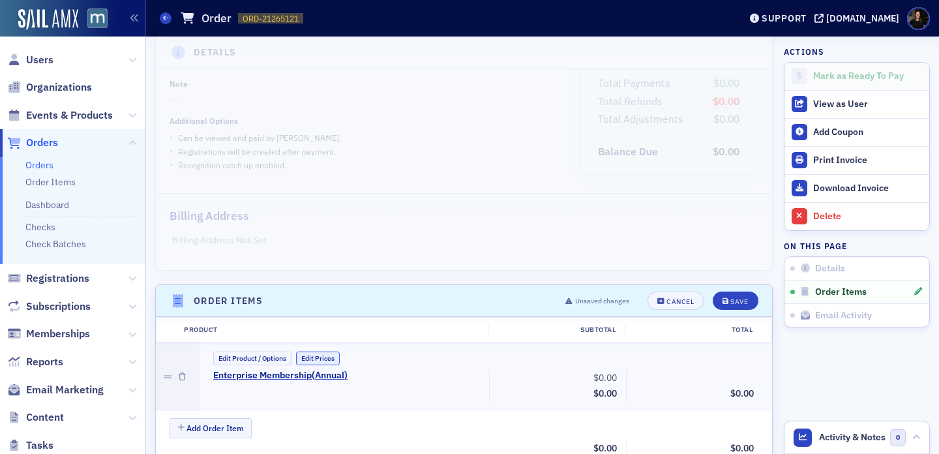
click at [308, 355] on button "Edit Prices" at bounding box center [318, 358] width 44 height 14
click at [593, 373] on input "0.00" at bounding box center [590, 377] width 64 height 18
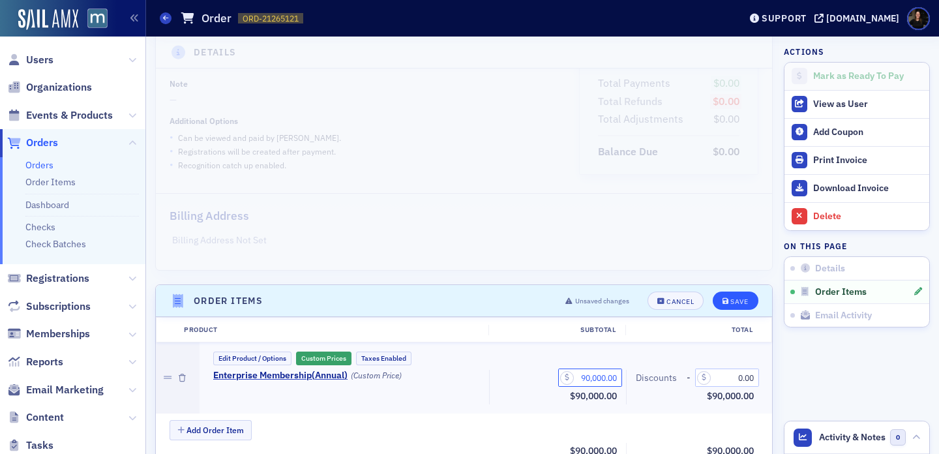
type input "90,000.00"
click at [735, 301] on div "Save" at bounding box center [739, 301] width 18 height 7
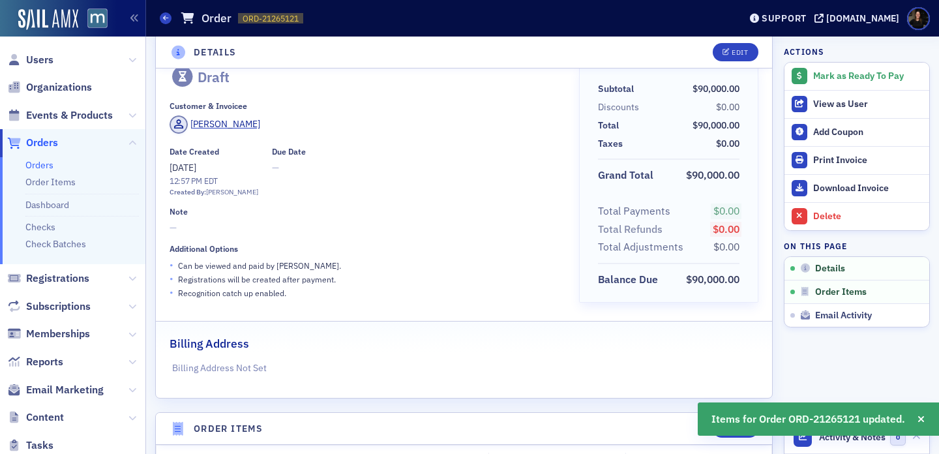
scroll to position [18, 0]
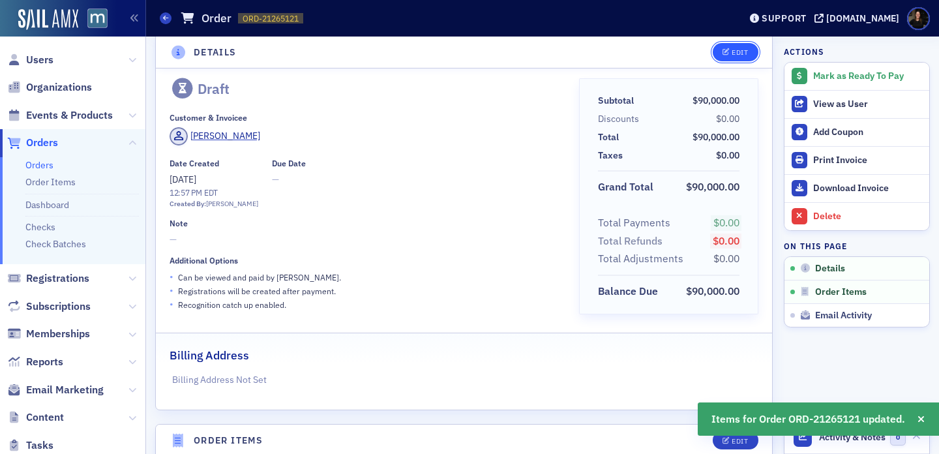
click at [726, 55] on icon "button" at bounding box center [727, 52] width 8 height 7
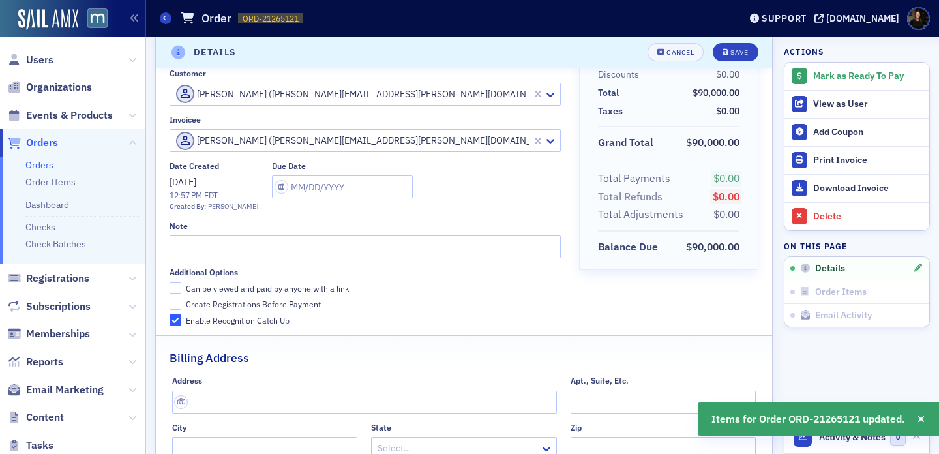
scroll to position [3, 0]
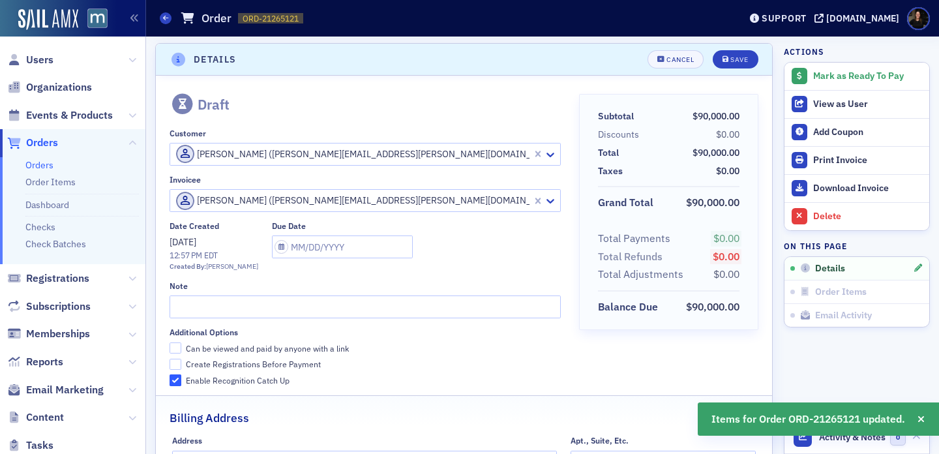
click at [232, 202] on div at bounding box center [353, 200] width 356 height 16
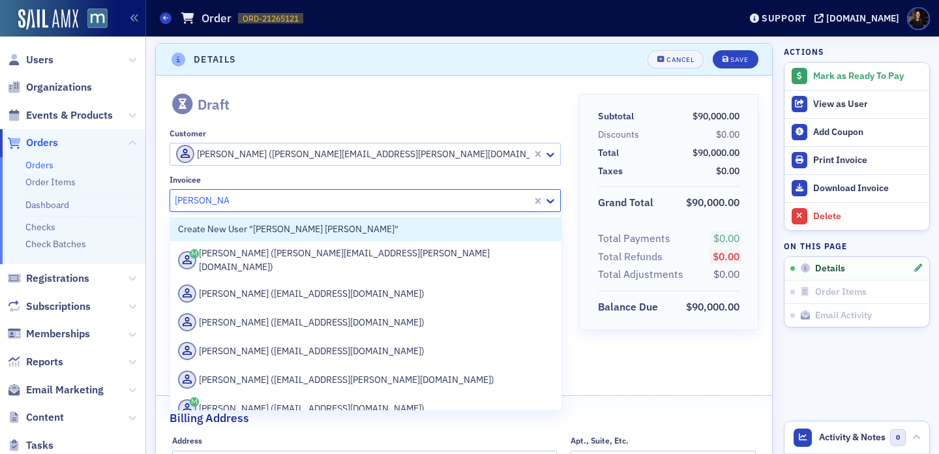
click at [197, 201] on input "cohn reznick" at bounding box center [202, 201] width 54 height 14
type input "cohnreznick"
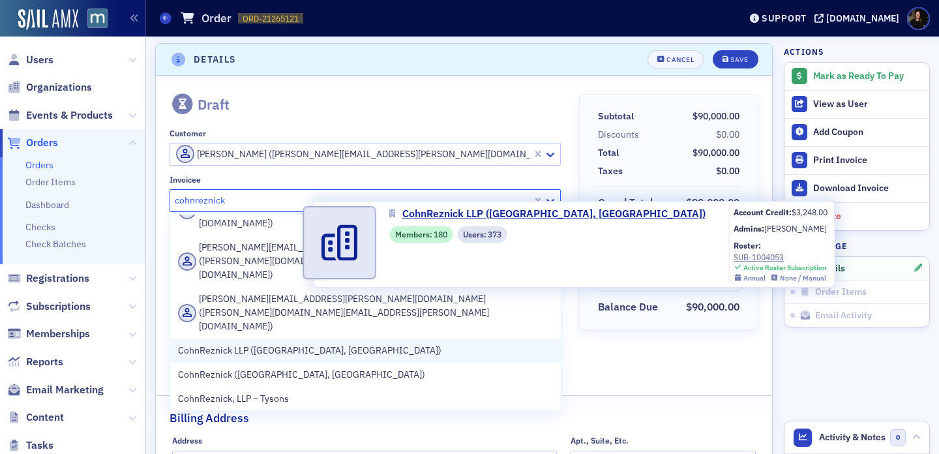
scroll to position [108, 0]
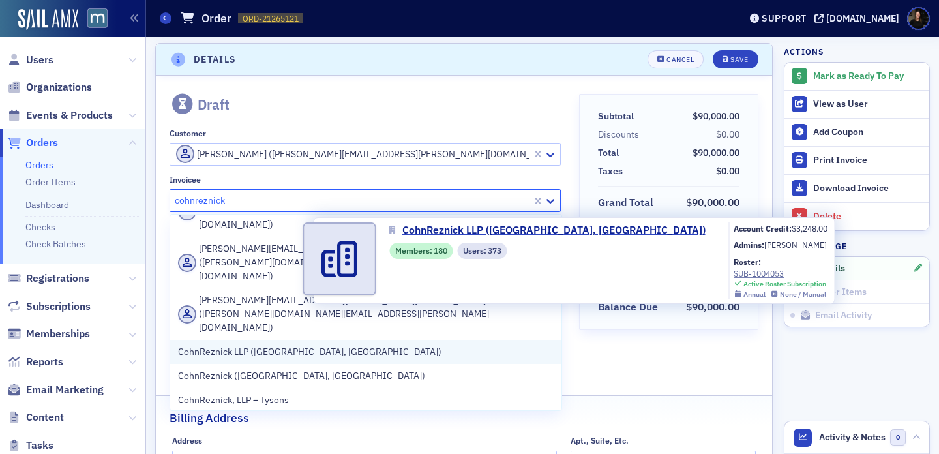
click at [211, 345] on span "CohnReznick LLP ([GEOGRAPHIC_DATA], [GEOGRAPHIC_DATA])" at bounding box center [309, 352] width 263 height 14
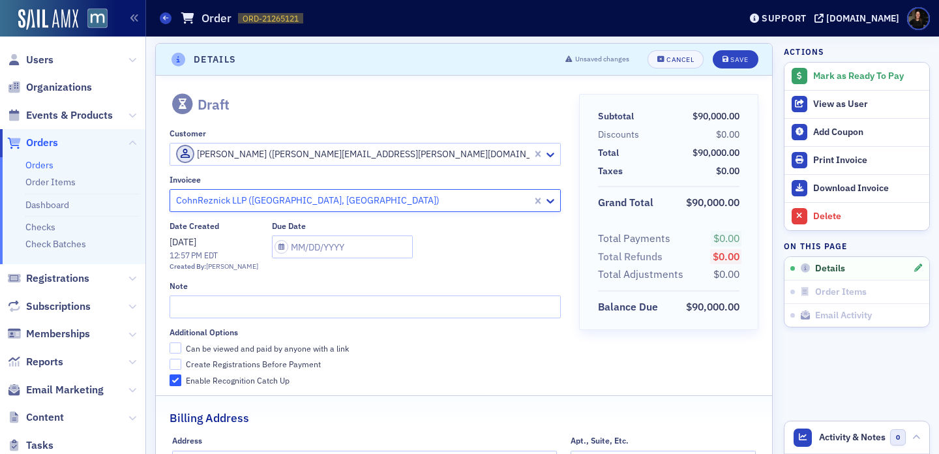
click at [471, 267] on div "Date Created 8/11/2025 12:57 PM EDT Created By: Lauren McDonough Due Date" at bounding box center [365, 246] width 391 height 51
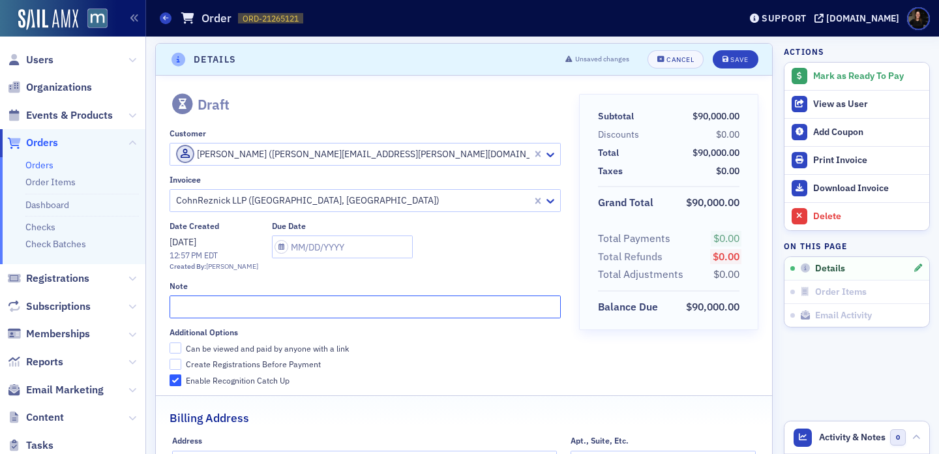
click at [359, 308] on input "text" at bounding box center [365, 306] width 391 height 23
type input "This invoice is for both the Bethesda and Baltimore Office"
click at [175, 347] on input "Can be viewed and paid by anyone with a link" at bounding box center [176, 348] width 12 height 12
checkbox input "true"
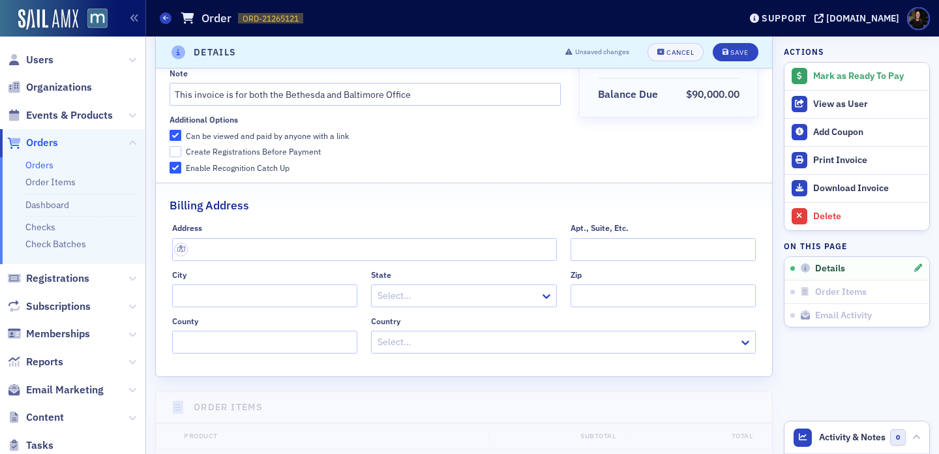
scroll to position [216, 0]
click at [271, 250] on input "text" at bounding box center [364, 248] width 385 height 23
click at [250, 250] on input "text" at bounding box center [364, 248] width 385 height 23
paste input "7501 Wisconsin Ave"
type input "7501 Wisconsin Ave"
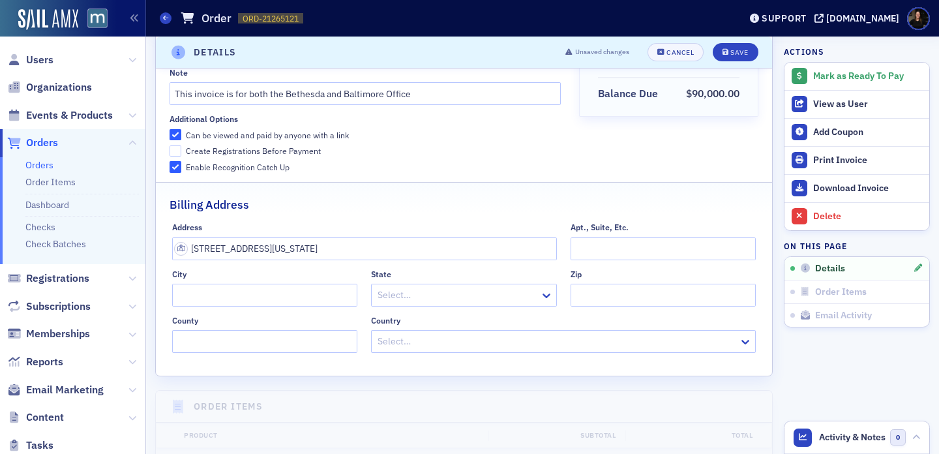
type input "Bethesda"
type input "20814"
type input "Montgomery County"
click at [619, 243] on input "Apt., Suite, Etc." at bounding box center [664, 248] width 186 height 23
type input "4th Floor"
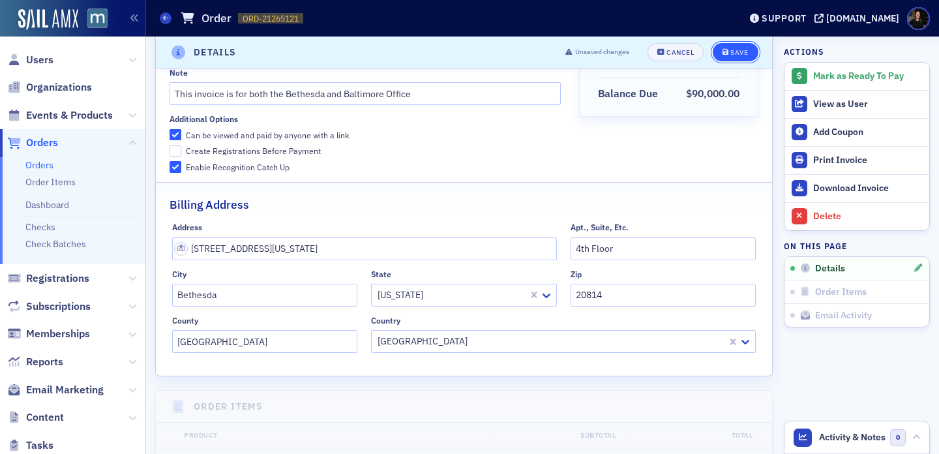
click at [717, 50] on button "Save" at bounding box center [735, 52] width 45 height 18
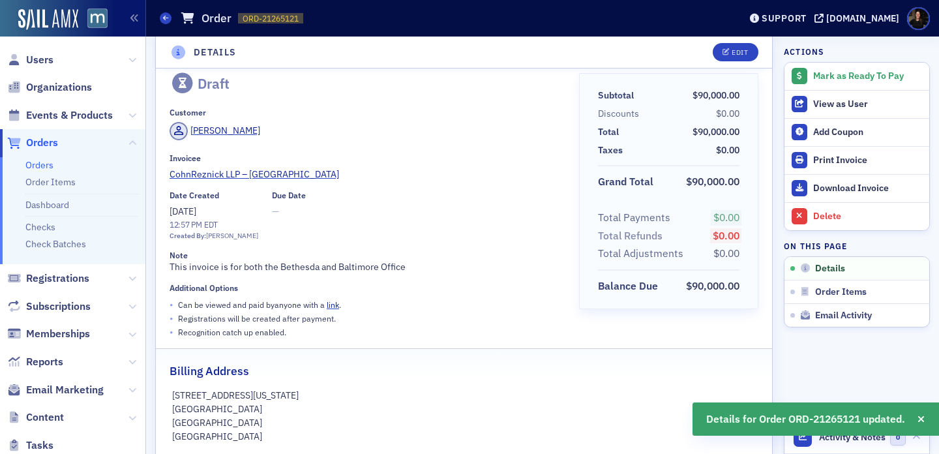
scroll to position [3, 0]
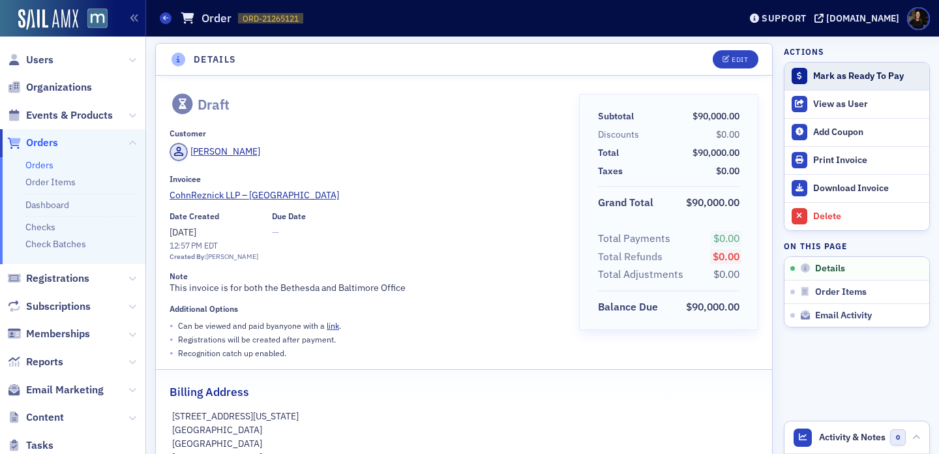
click at [850, 79] on div "Mark as Ready To Pay" at bounding box center [868, 76] width 110 height 12
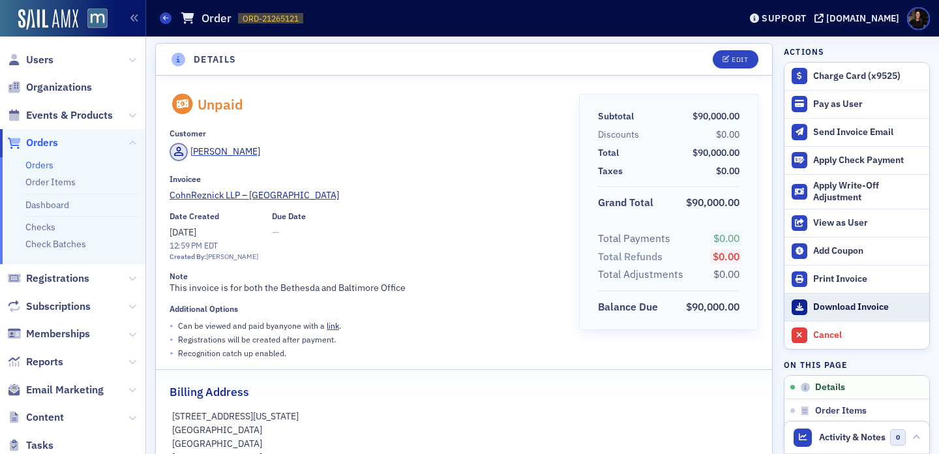
click at [839, 312] on div "Download Invoice" at bounding box center [868, 307] width 110 height 12
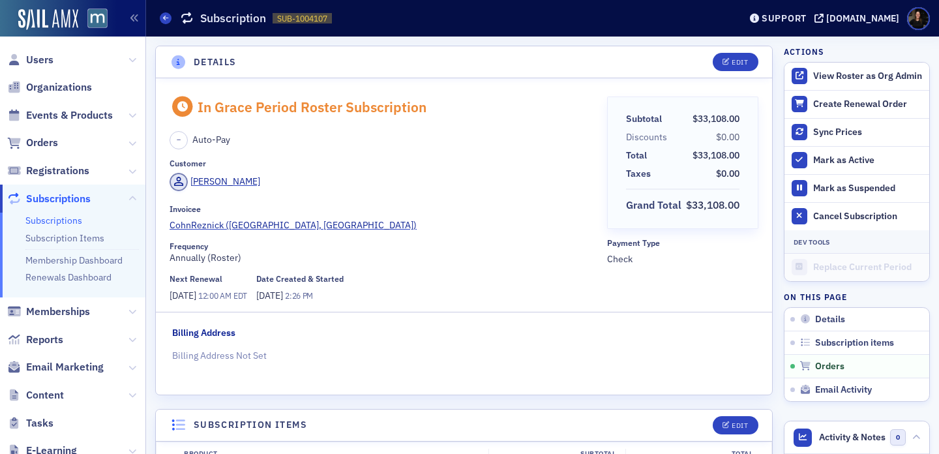
scroll to position [7338, 0]
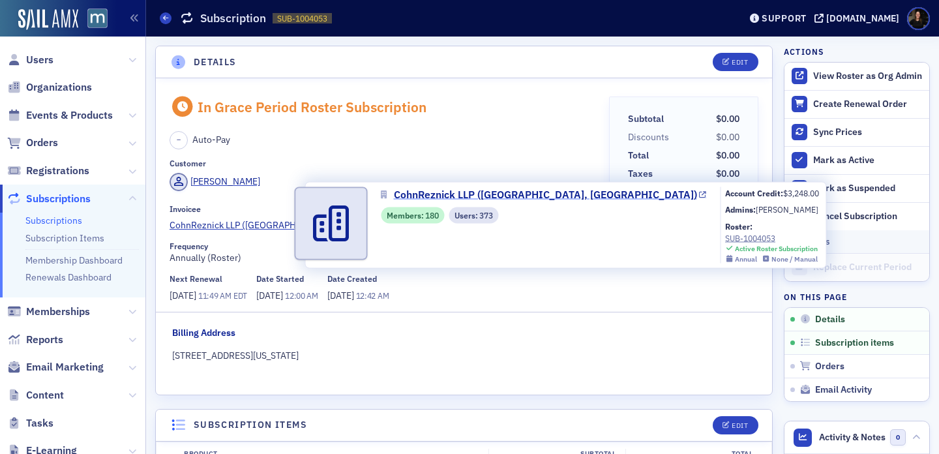
click at [395, 190] on span "CohnReznick LLP ([GEOGRAPHIC_DATA], [GEOGRAPHIC_DATA])" at bounding box center [545, 195] width 303 height 16
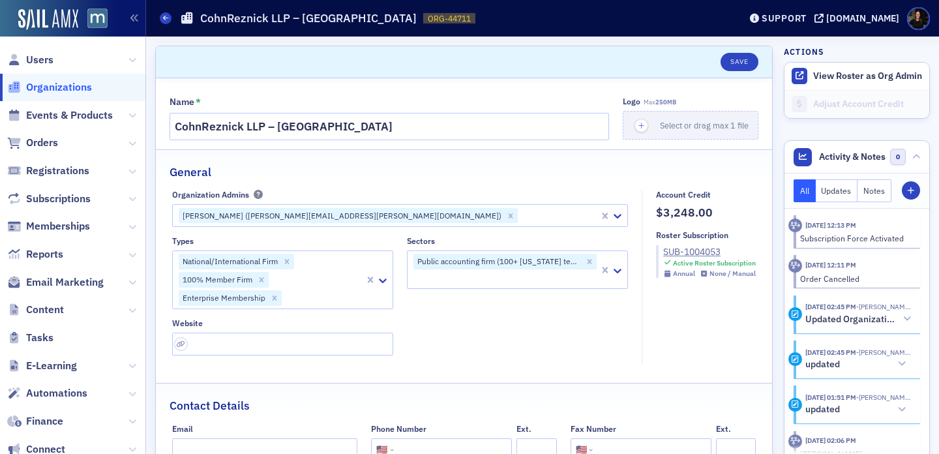
select select "US"
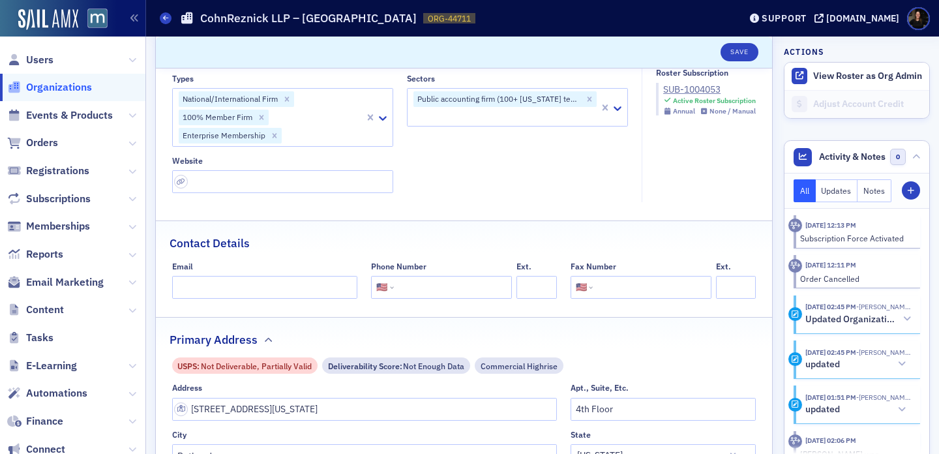
scroll to position [167, 0]
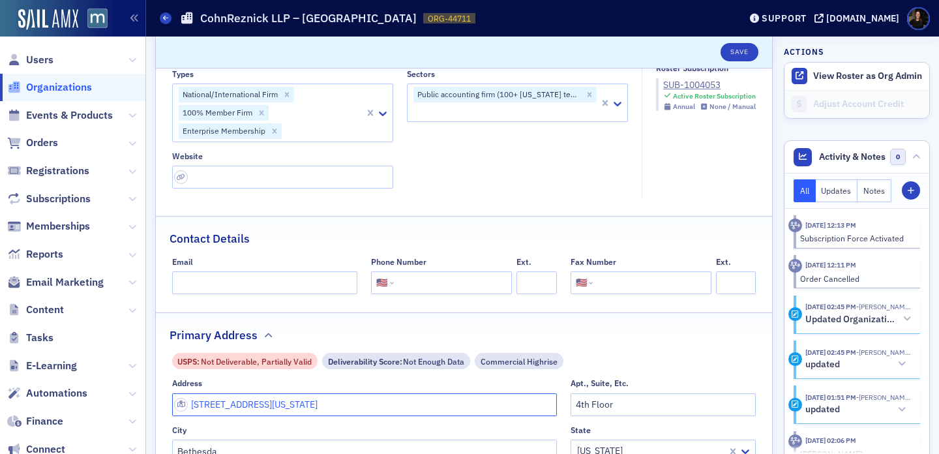
click at [292, 398] on input "[STREET_ADDRESS][US_STATE]" at bounding box center [364, 404] width 385 height 23
click at [274, 398] on input "7501 Wisconsin Ave" at bounding box center [364, 404] width 385 height 23
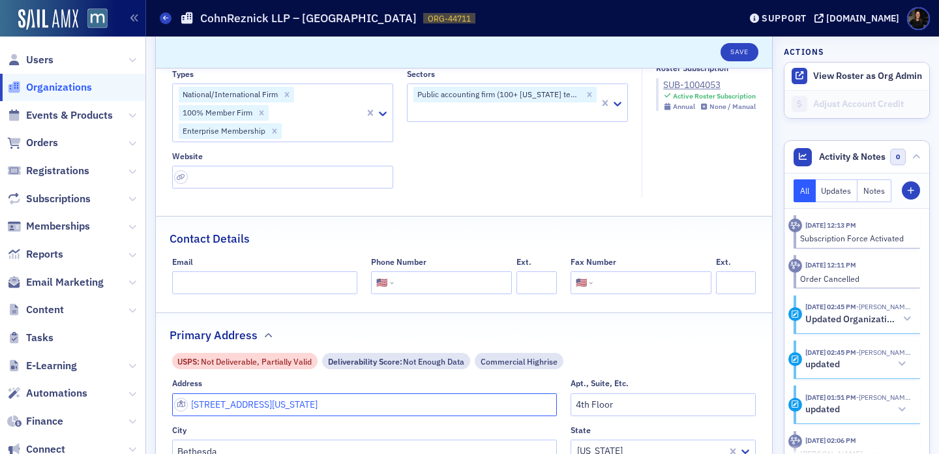
scroll to position [173, 0]
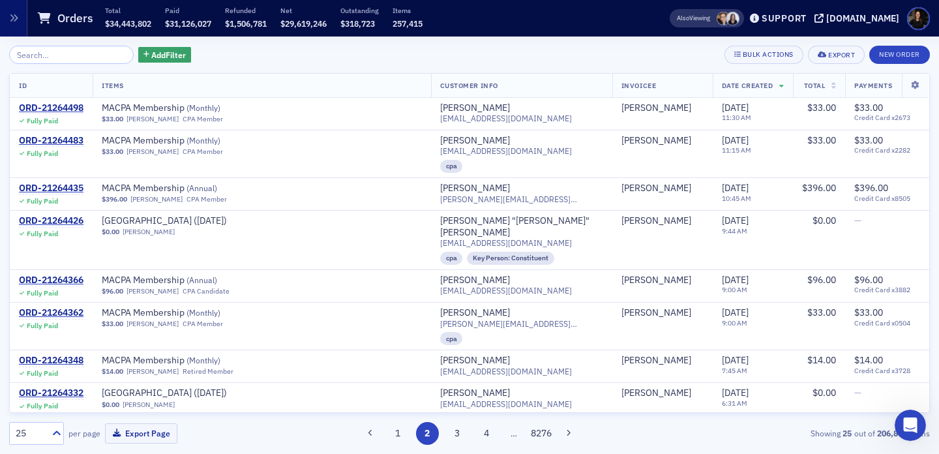
click at [61, 13] on h1 "Orders" at bounding box center [75, 18] width 36 height 16
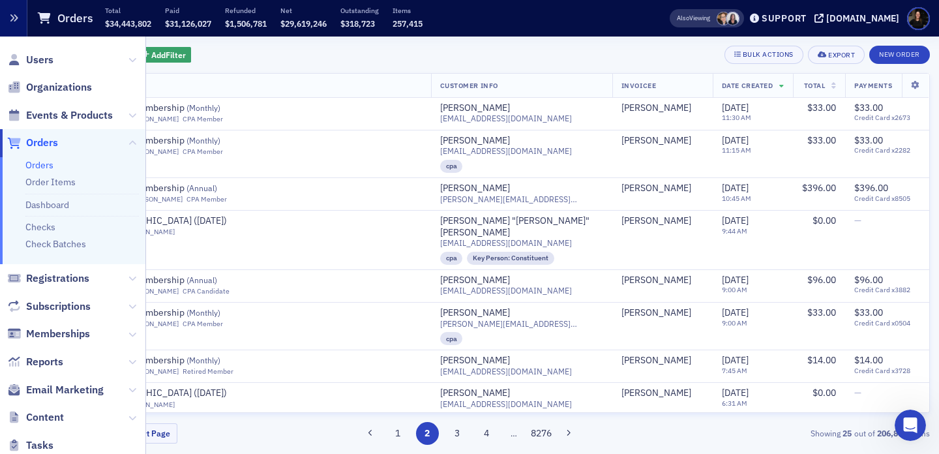
click at [12, 18] on icon "button" at bounding box center [13, 18] width 9 height 9
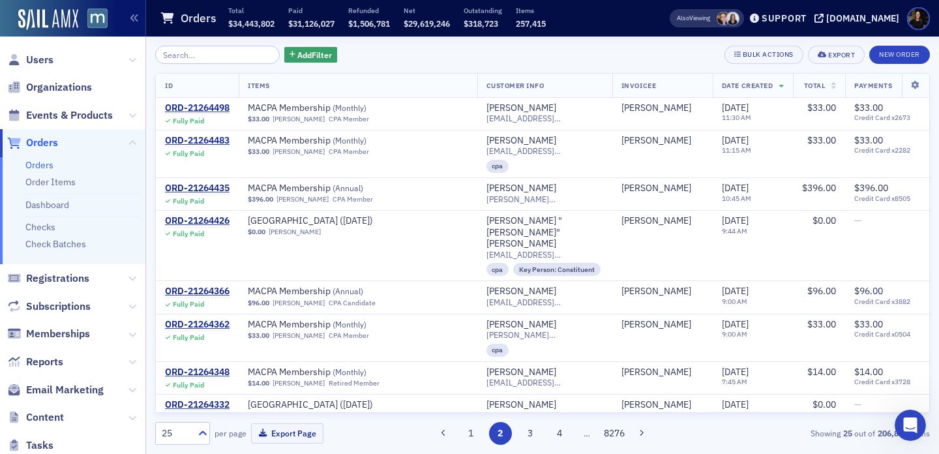
click at [41, 144] on span "Orders" at bounding box center [42, 143] width 32 height 14
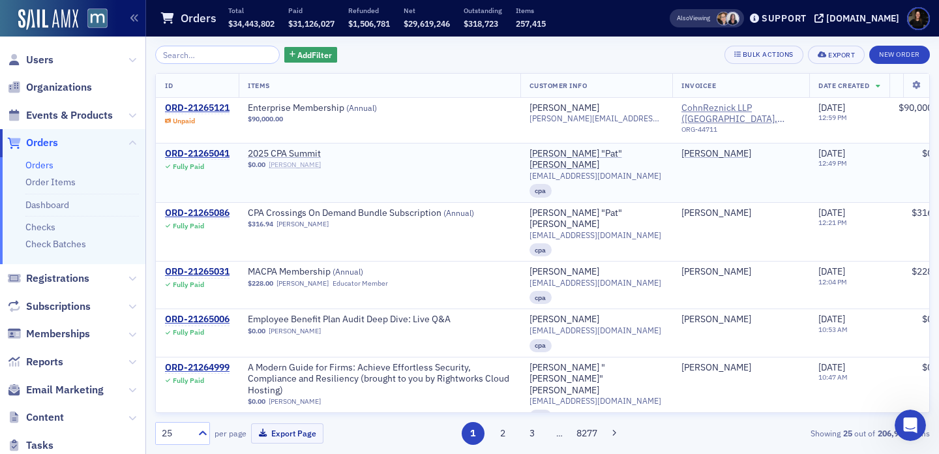
click at [281, 162] on link "[PERSON_NAME]" at bounding box center [295, 164] width 52 height 8
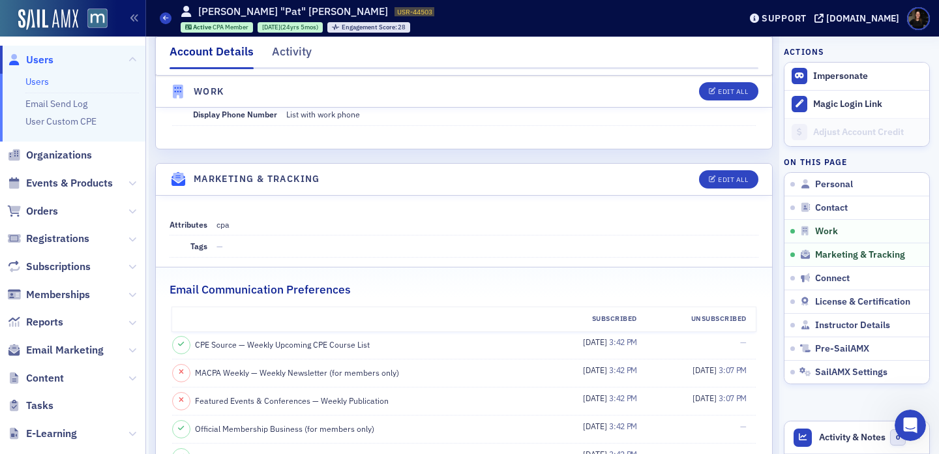
scroll to position [1218, 0]
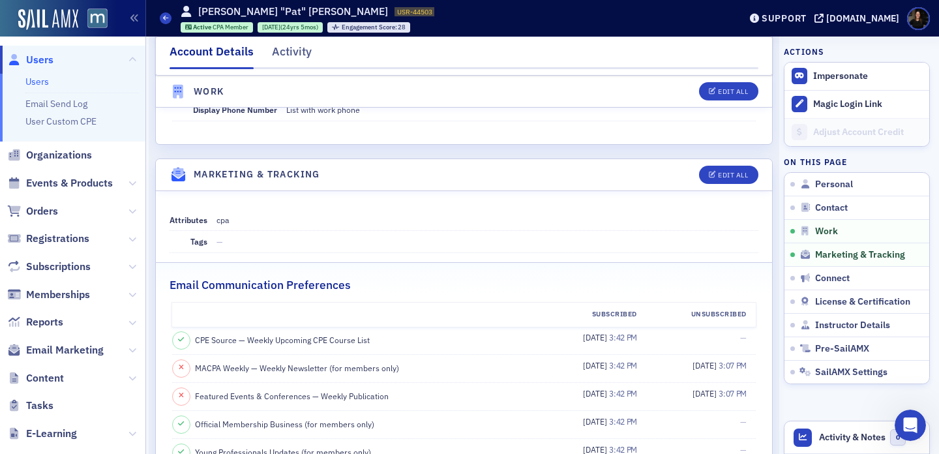
click at [47, 63] on span "Users" at bounding box center [39, 60] width 27 height 14
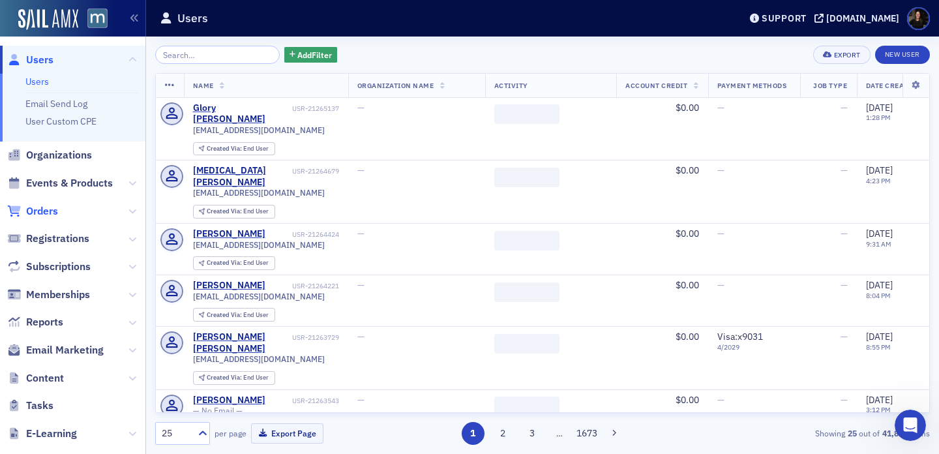
click at [37, 217] on span "Orders" at bounding box center [42, 211] width 32 height 14
